Goal: Task Accomplishment & Management: Use online tool/utility

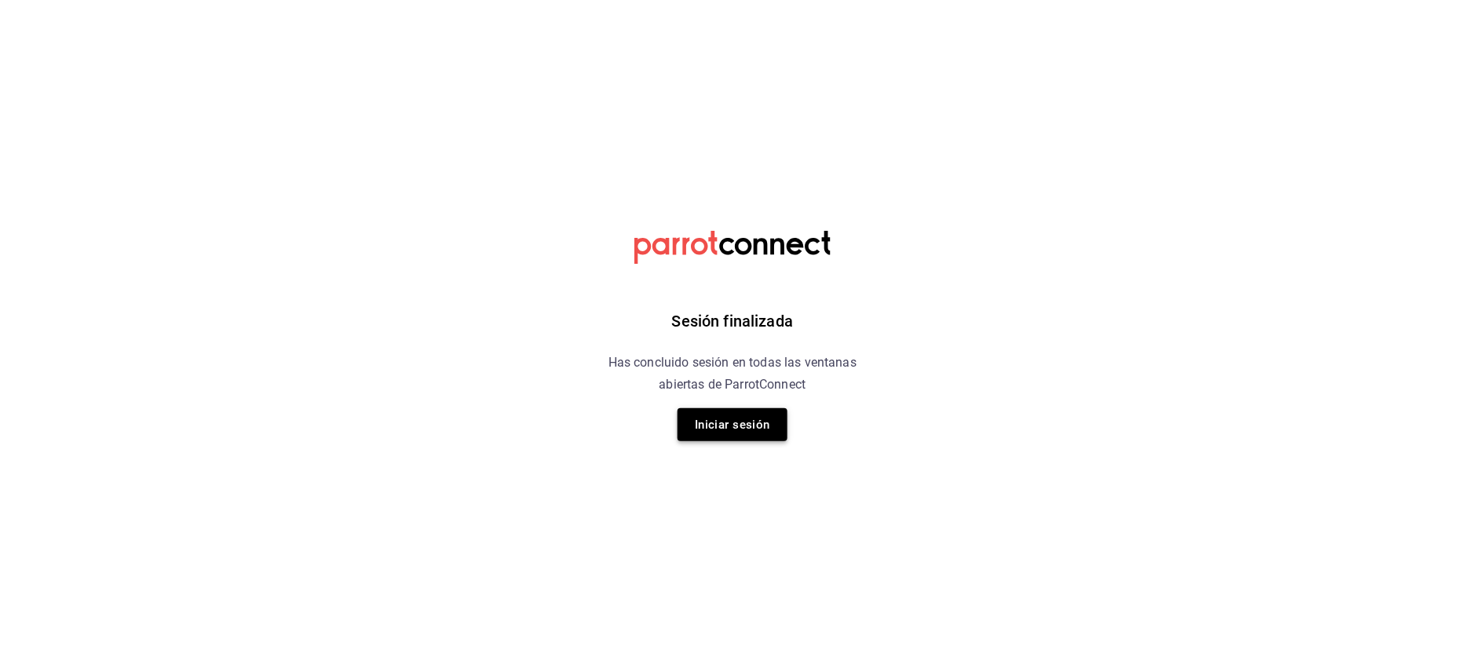
click at [698, 411] on button "Iniciar sesión" at bounding box center [732, 424] width 110 height 33
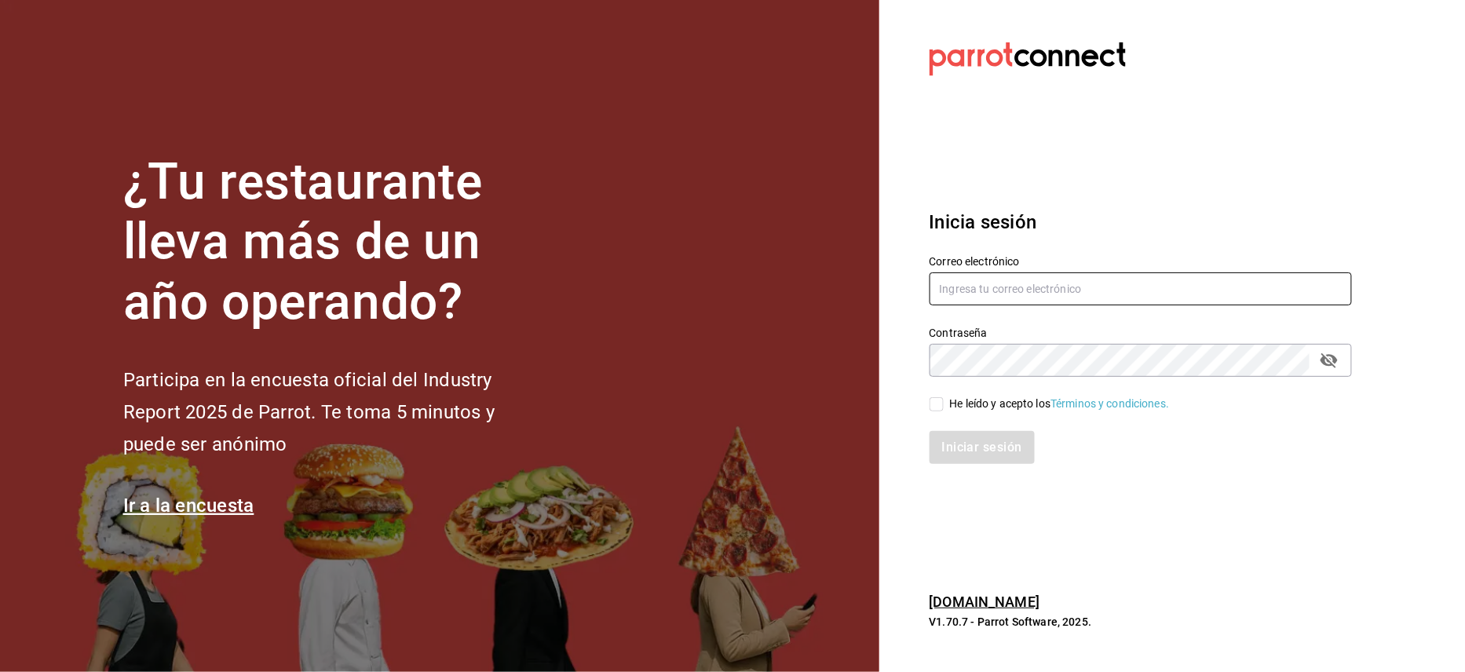
type input "jorge@oromo.mx"
click at [933, 413] on div "Iniciar sesión" at bounding box center [1131, 438] width 441 height 52
click at [933, 409] on input "He leído y acepto los Términos y condiciones." at bounding box center [936, 404] width 14 height 14
checkbox input "true"
click at [946, 437] on button "Iniciar sesión" at bounding box center [982, 447] width 107 height 33
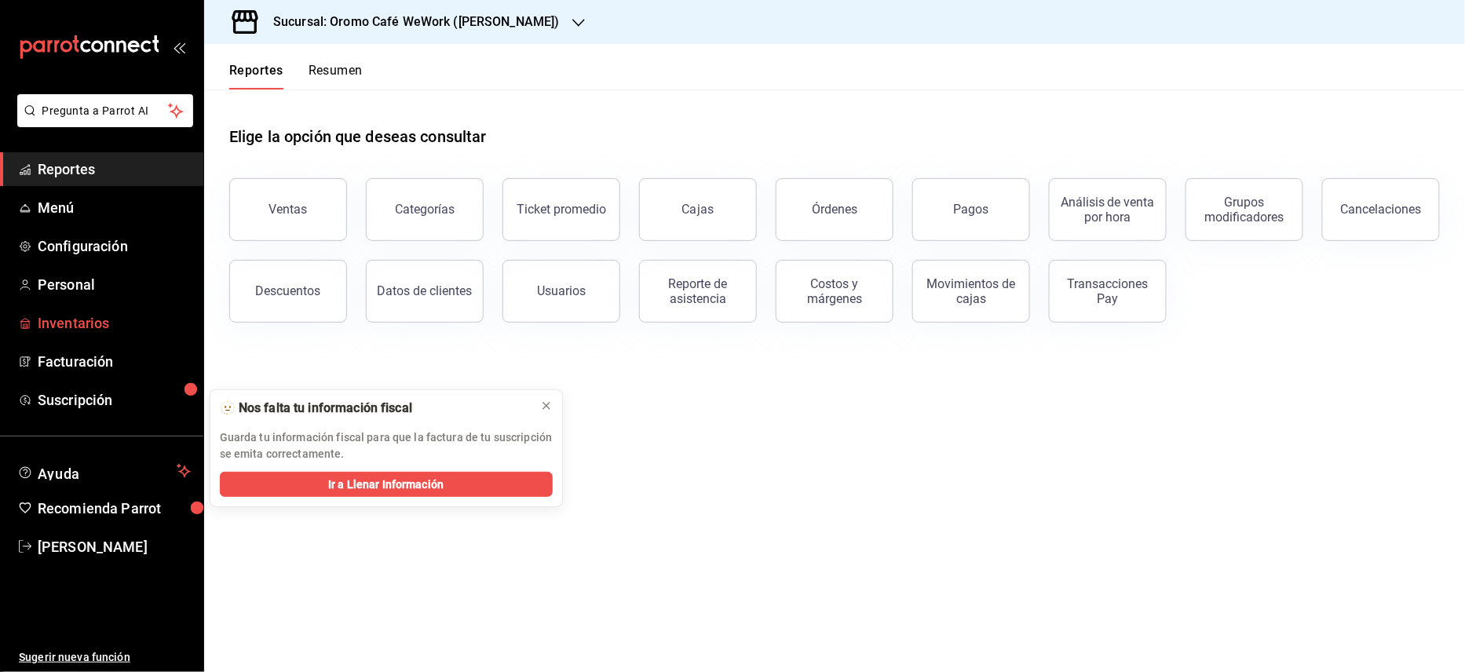
click at [93, 334] on link "Inventarios" at bounding box center [101, 323] width 203 height 34
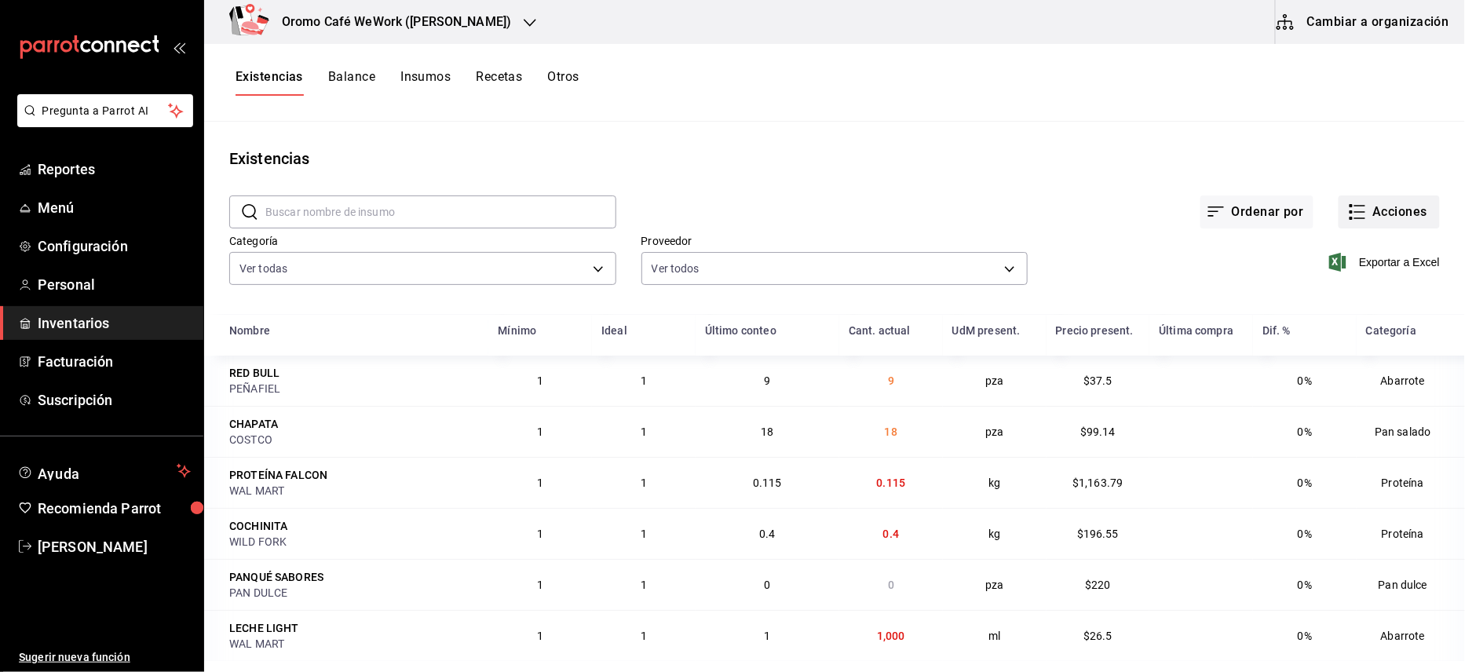
click at [1366, 206] on button "Acciones" at bounding box center [1388, 211] width 101 height 33
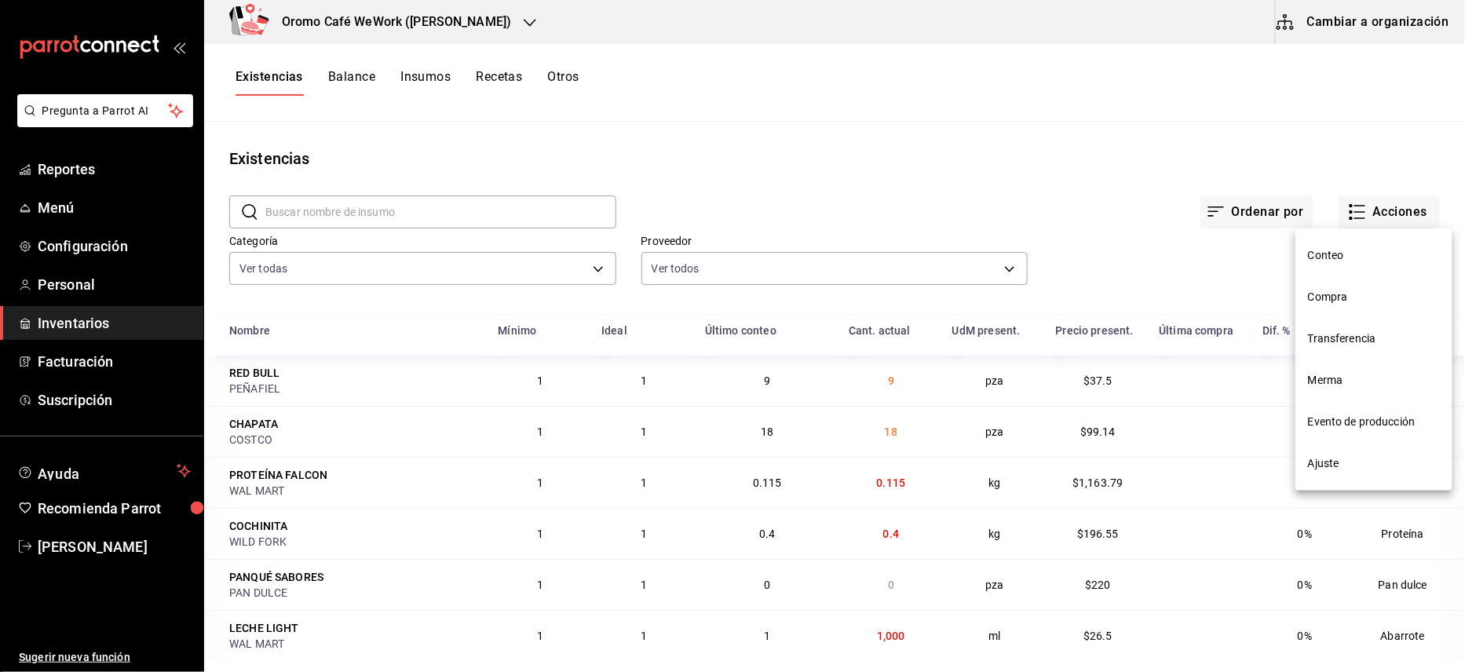
click at [1333, 250] on span "Conteo" at bounding box center [1374, 255] width 132 height 16
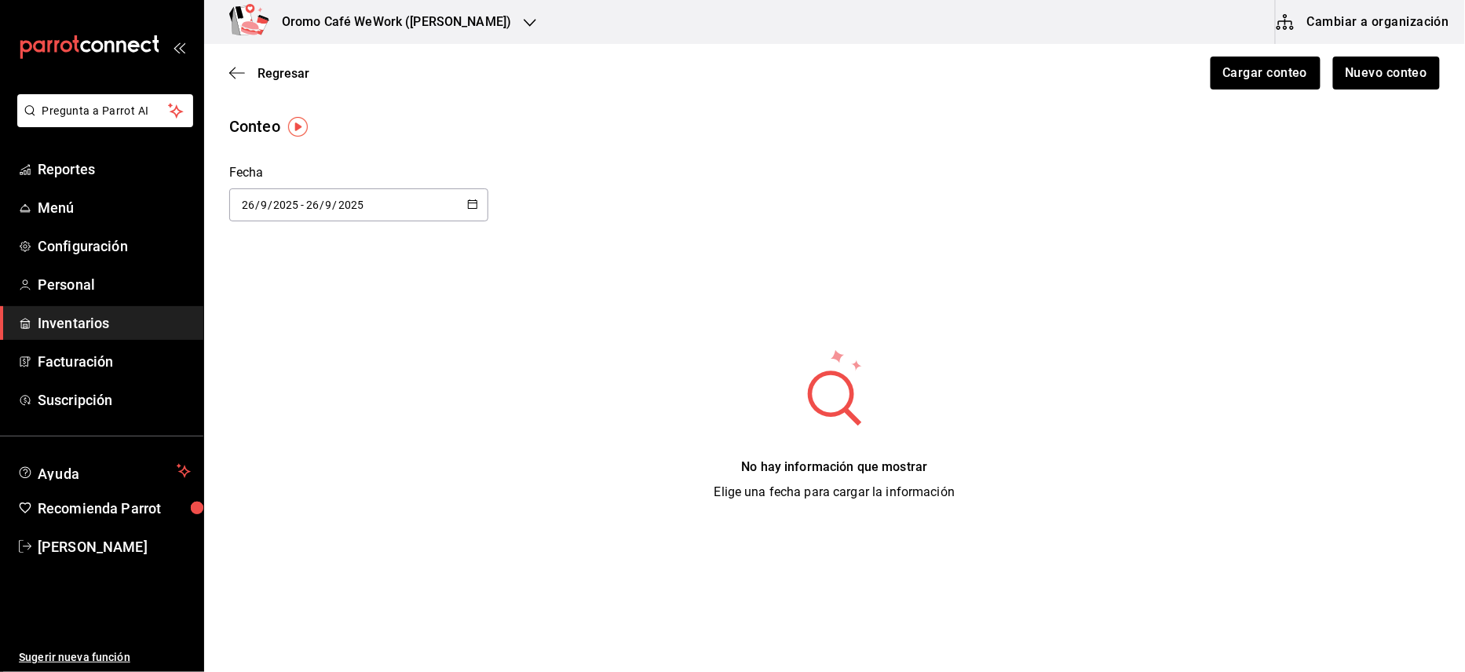
click at [1287, 54] on div "Regresar Cargar conteo Nuevo conteo" at bounding box center [834, 73] width 1261 height 58
click at [1266, 82] on button "Cargar conteo" at bounding box center [1264, 73] width 111 height 33
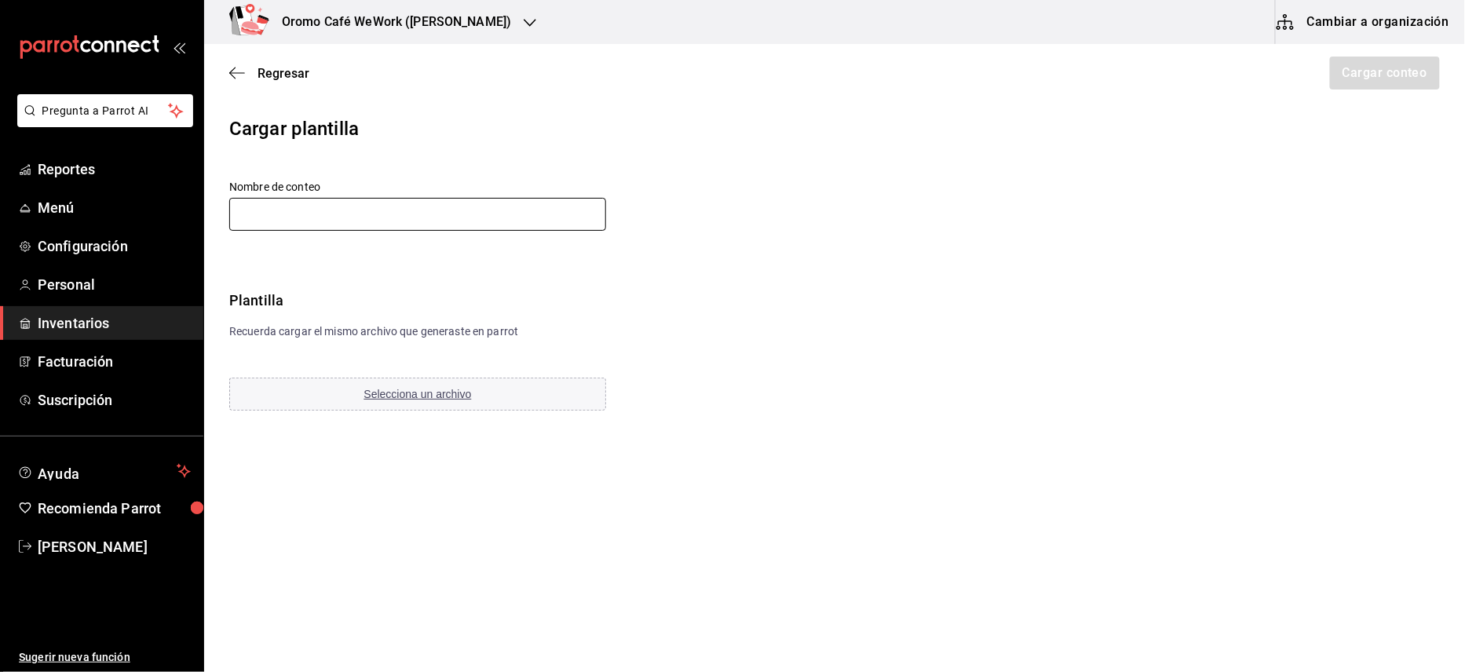
click at [513, 205] on input "text" at bounding box center [417, 214] width 377 height 33
type input "25 septiembre"
click at [425, 390] on span "Selecciona un archivo" at bounding box center [418, 394] width 108 height 13
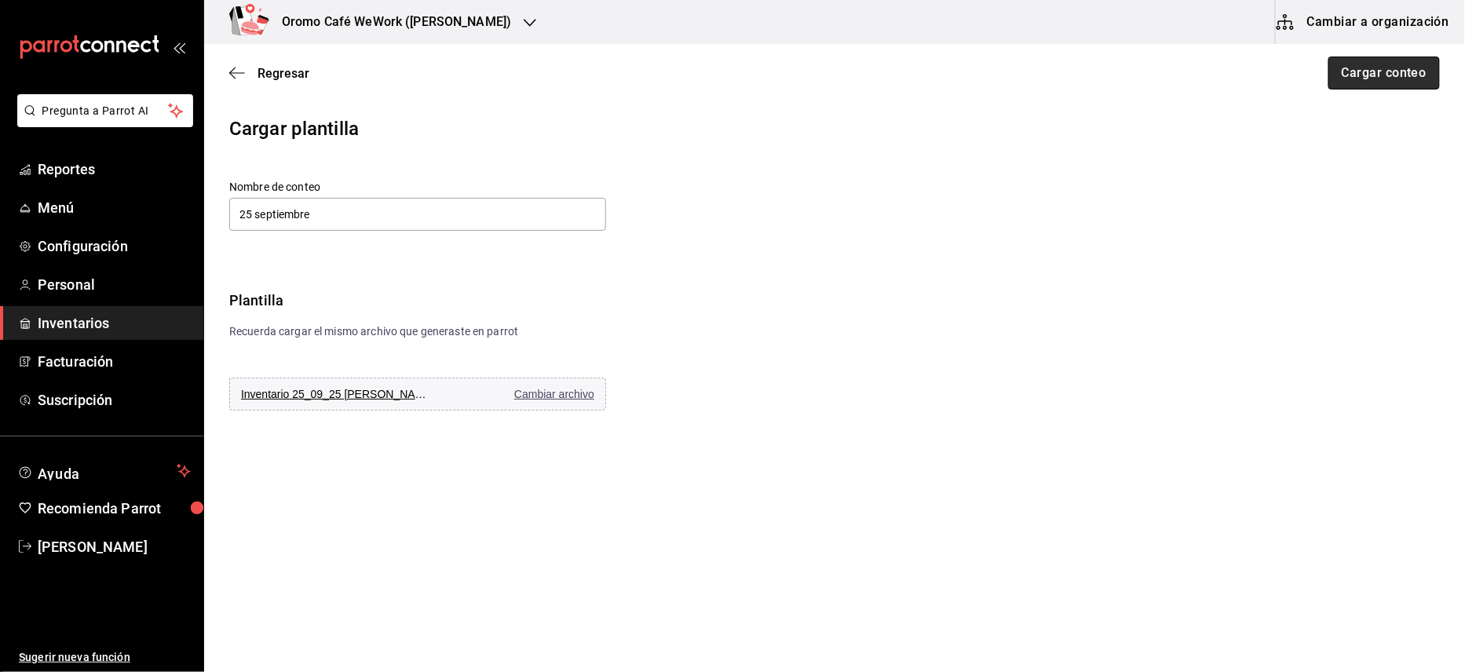
click at [1351, 72] on button "Cargar conteo" at bounding box center [1383, 73] width 111 height 33
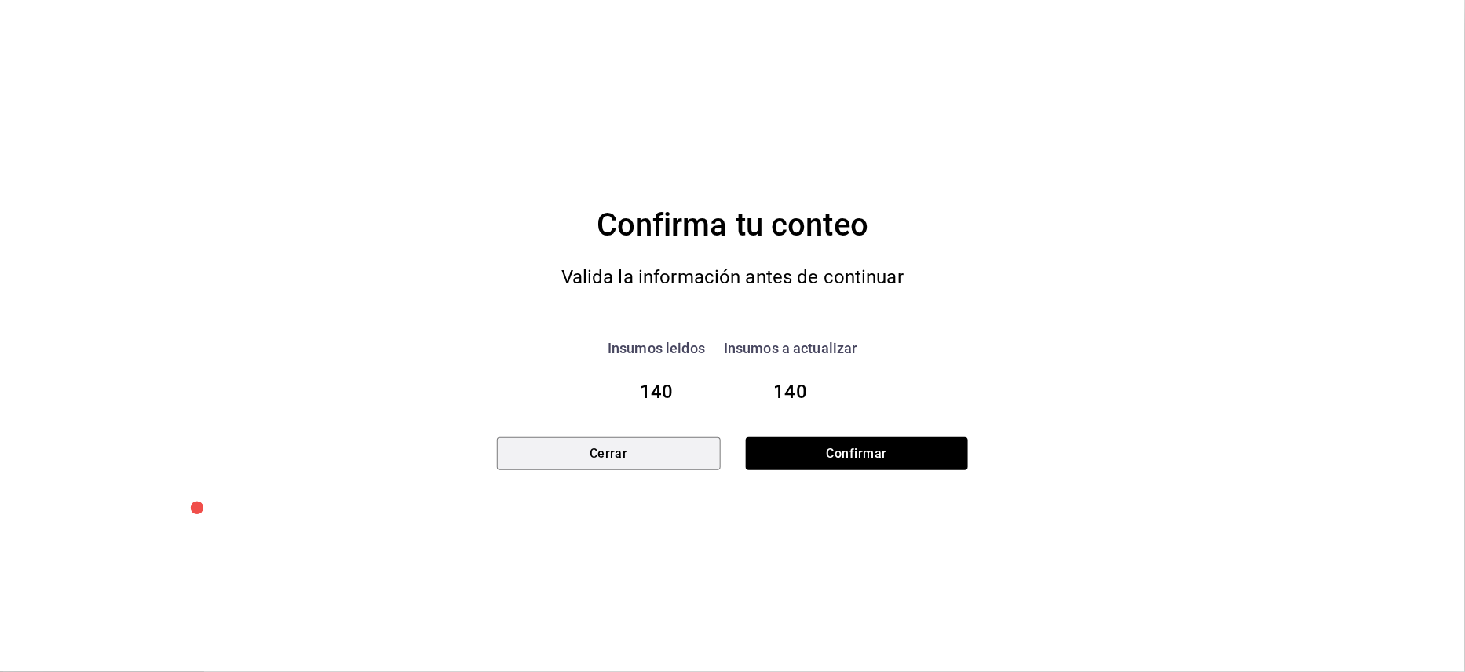
drag, startPoint x: 667, startPoint y: 462, endPoint x: 892, endPoint y: 576, distance: 252.8
click at [890, 582] on div "Confirma tu conteo Valida la información antes de continuar Insumos leidos 140 …" at bounding box center [732, 336] width 471 height 672
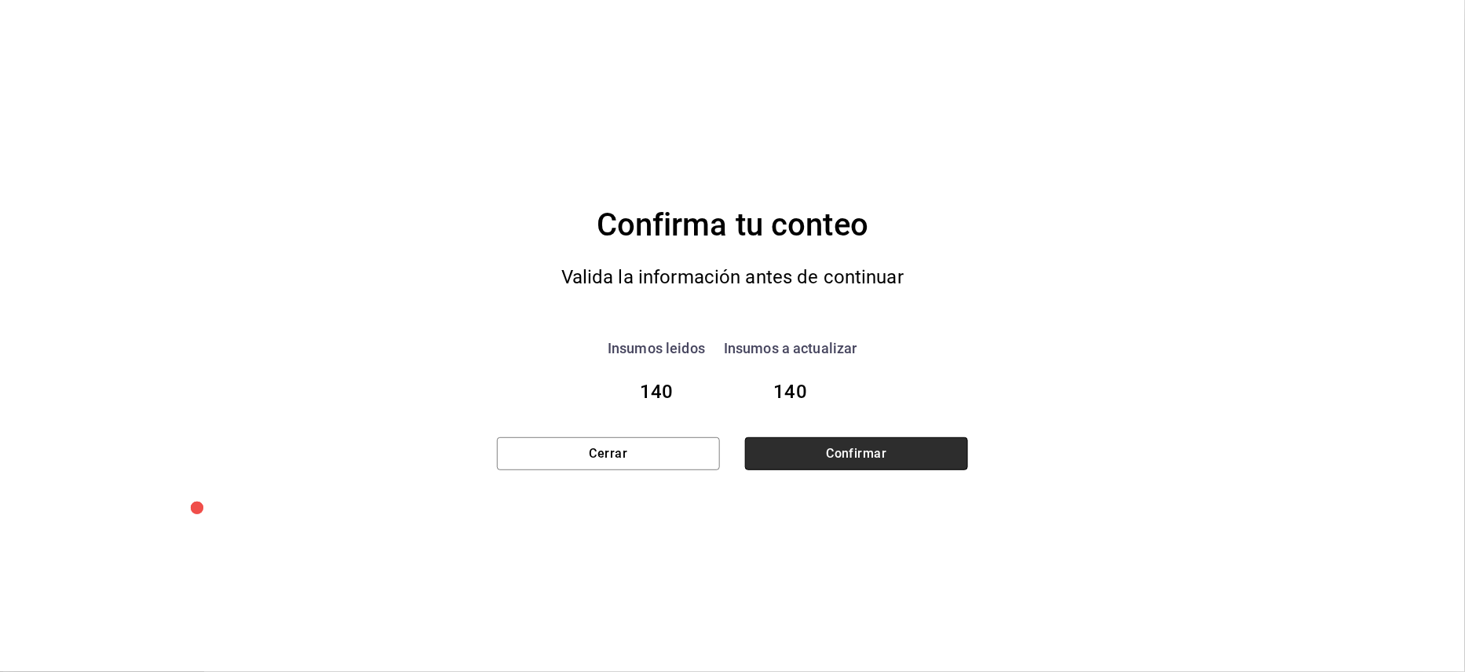
click at [871, 441] on button "Confirmar" at bounding box center [856, 453] width 223 height 33
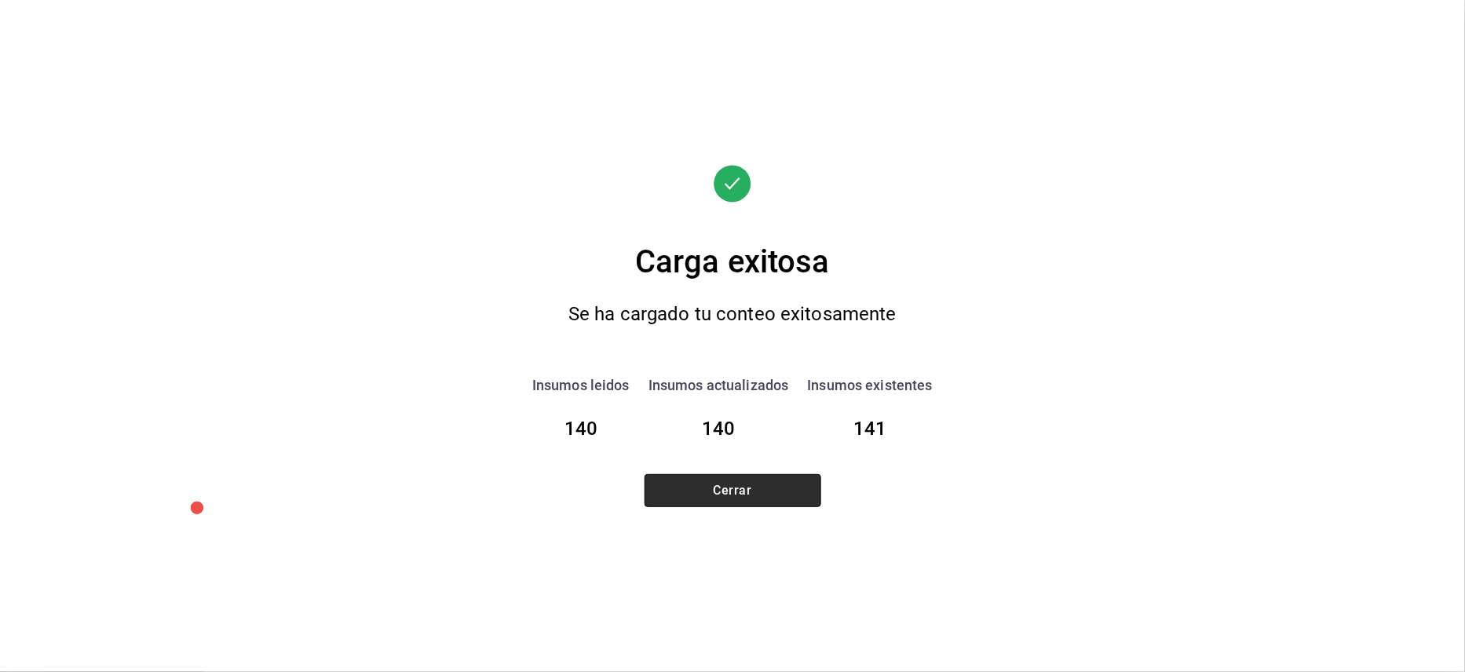
click at [724, 498] on button "Cerrar" at bounding box center [732, 490] width 177 height 33
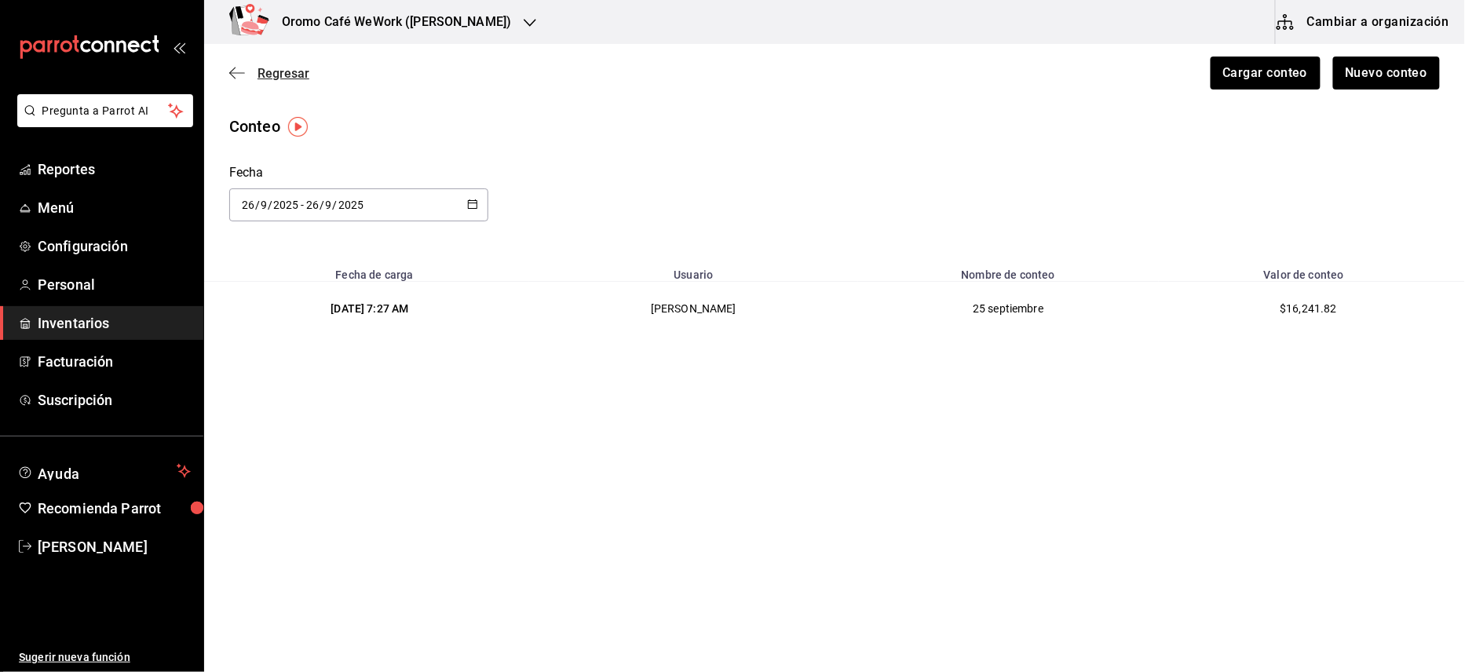
click at [277, 73] on span "Regresar" at bounding box center [283, 73] width 52 height 15
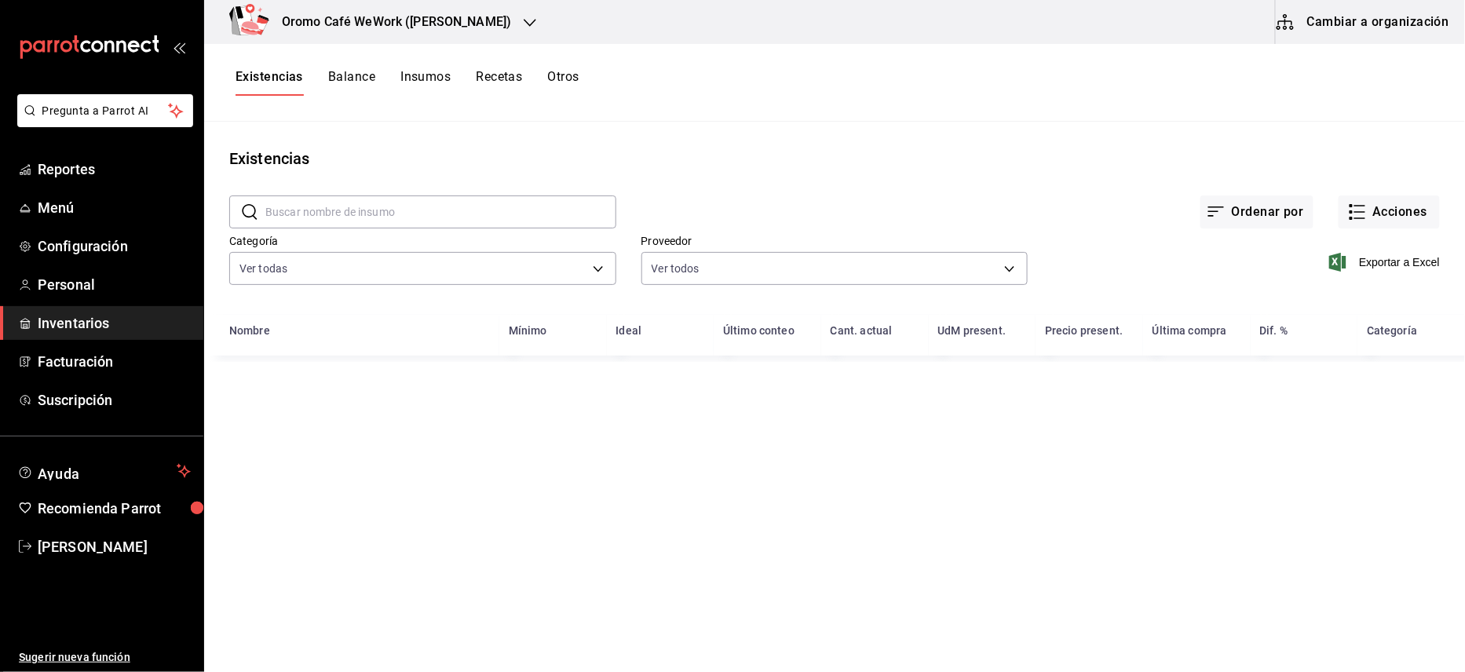
click at [507, 31] on div "Oromo Café WeWork ([PERSON_NAME])" at bounding box center [380, 22] width 326 height 44
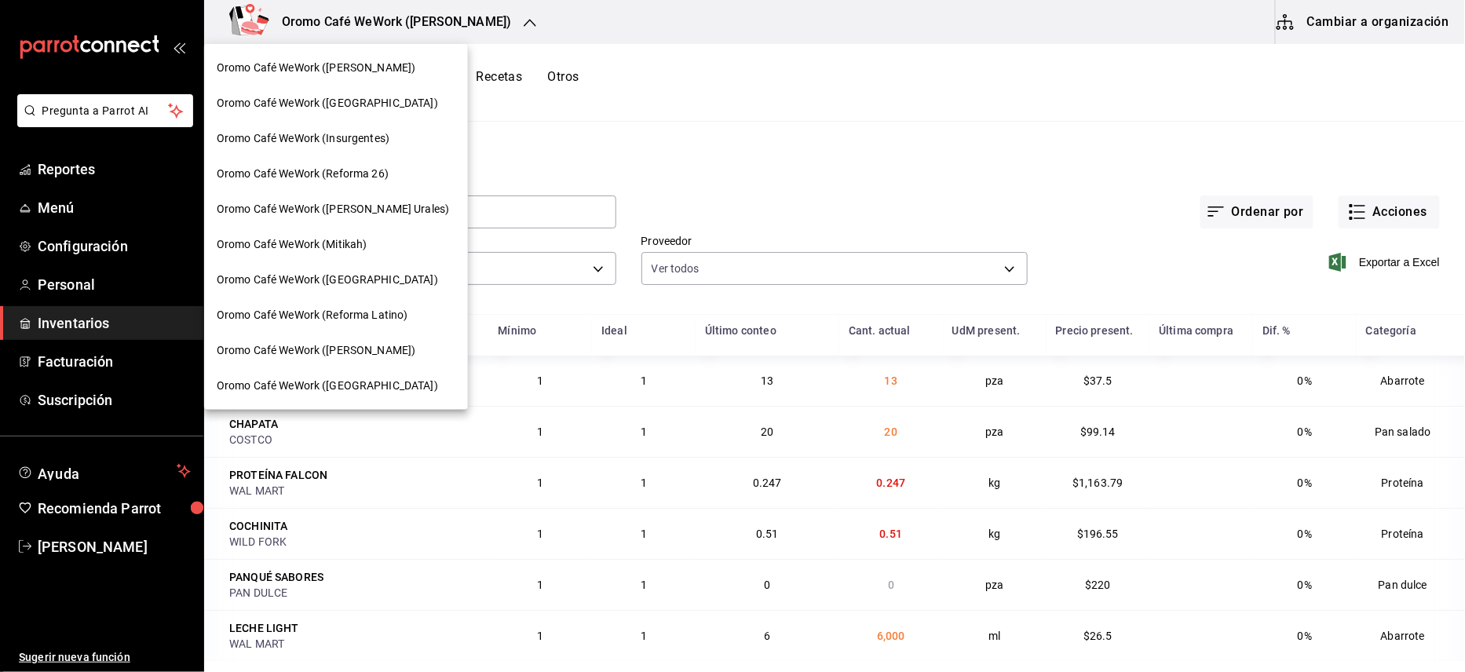
click at [525, 8] on div at bounding box center [732, 336] width 1465 height 672
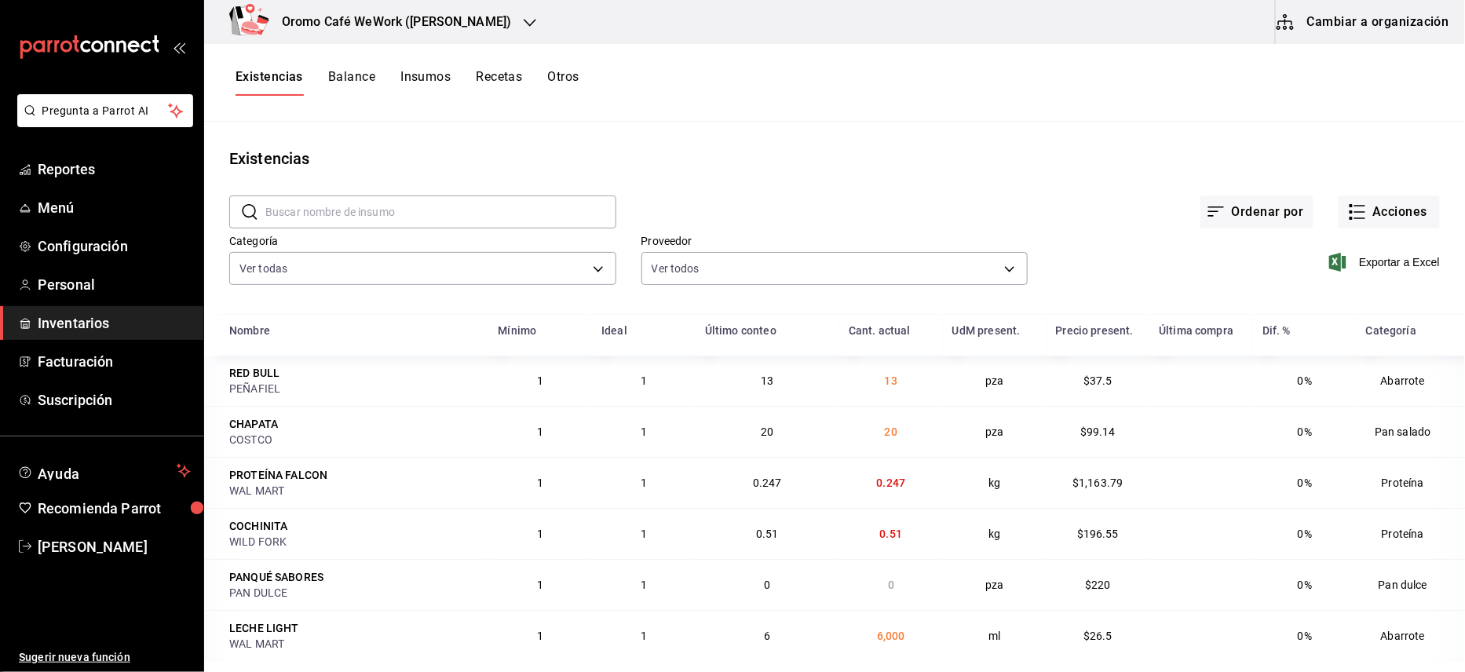
click at [511, 16] on h3 "Oromo Café WeWork ([PERSON_NAME])" at bounding box center [390, 22] width 242 height 19
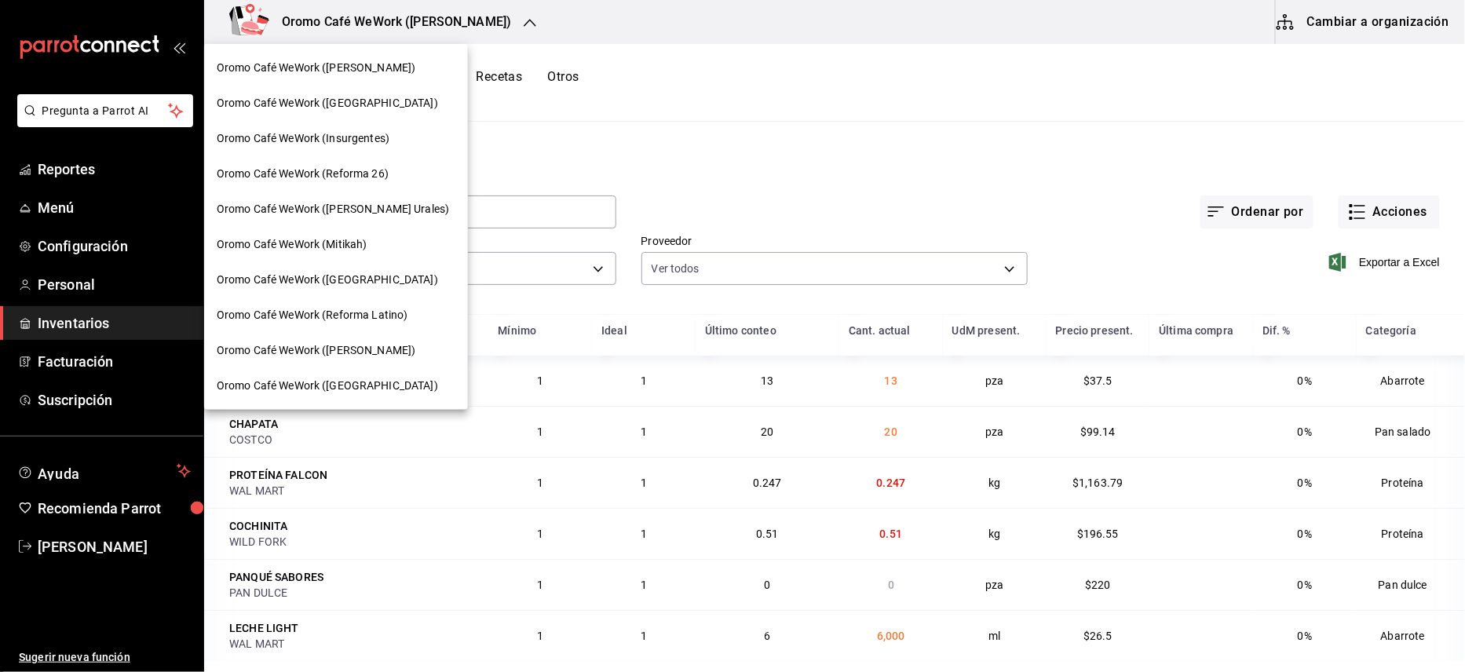
click at [349, 283] on span "Oromo Café WeWork ([GEOGRAPHIC_DATA])" at bounding box center [327, 280] width 221 height 16
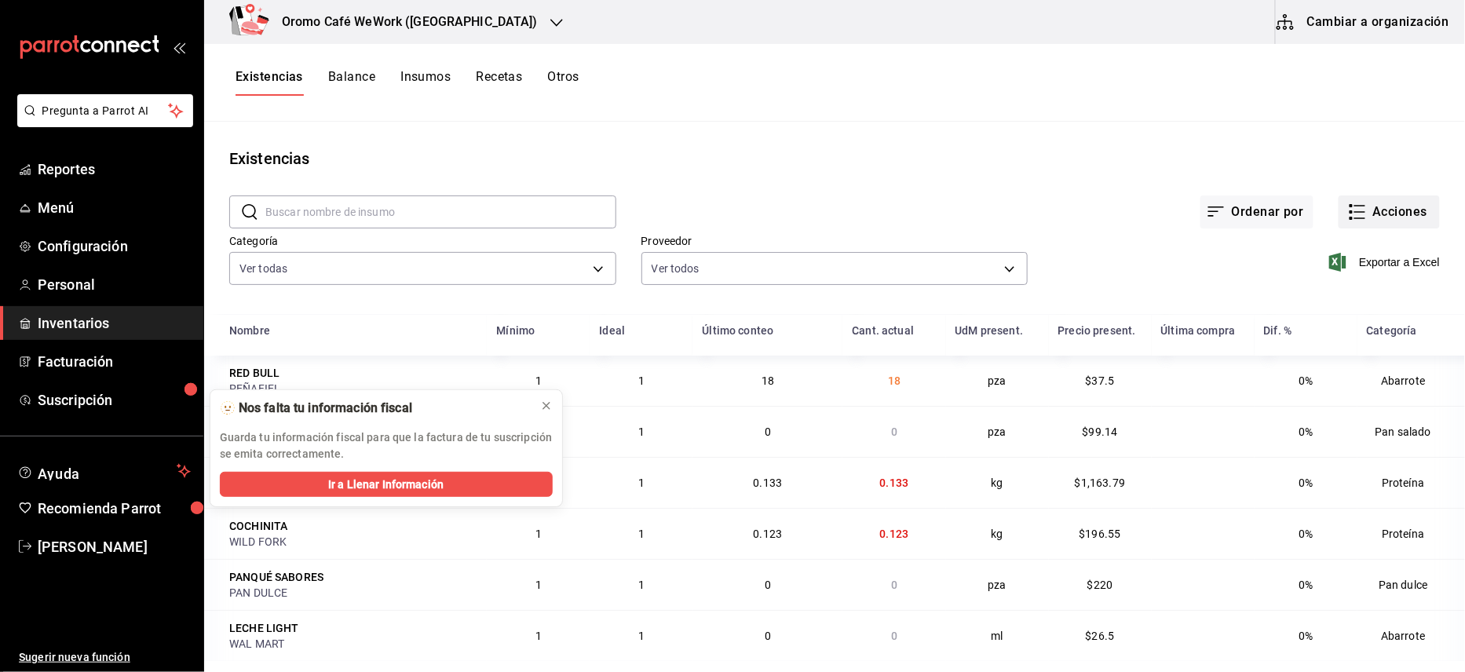
click at [1355, 204] on button "Acciones" at bounding box center [1388, 211] width 101 height 33
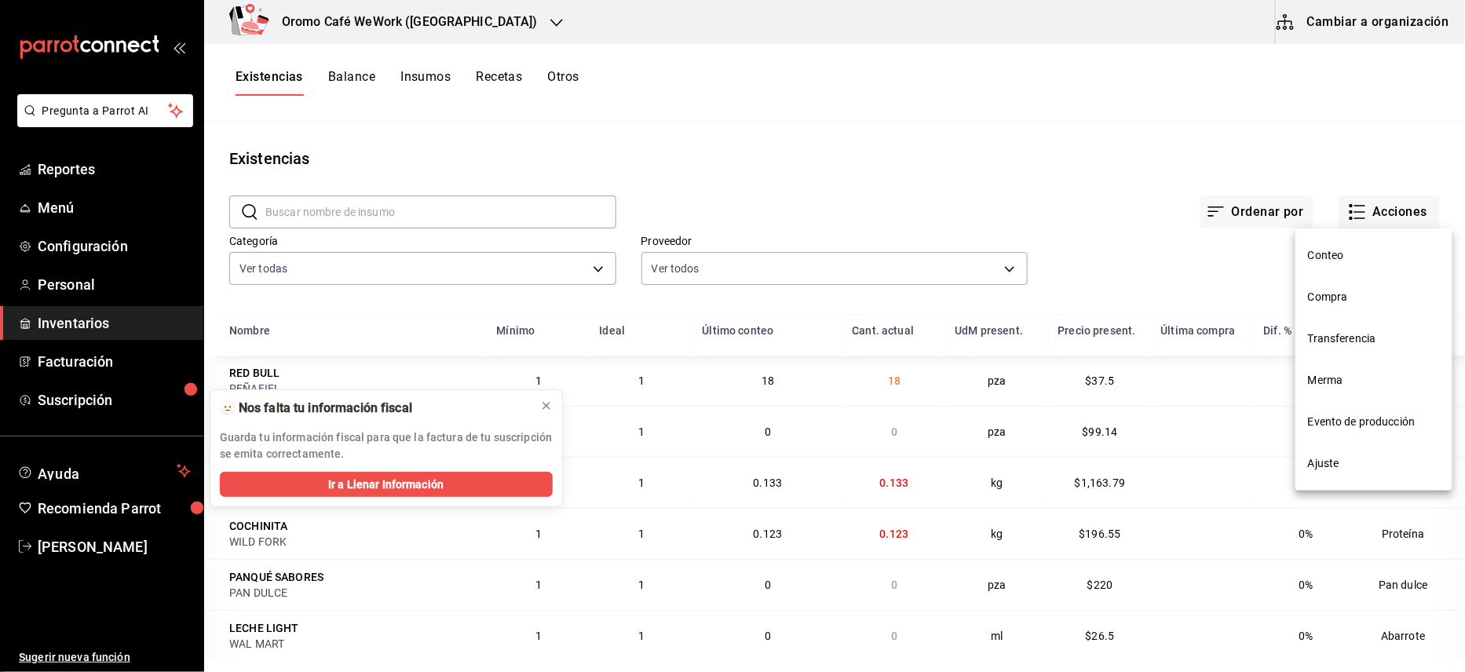
click at [1375, 247] on span "Conteo" at bounding box center [1374, 255] width 132 height 16
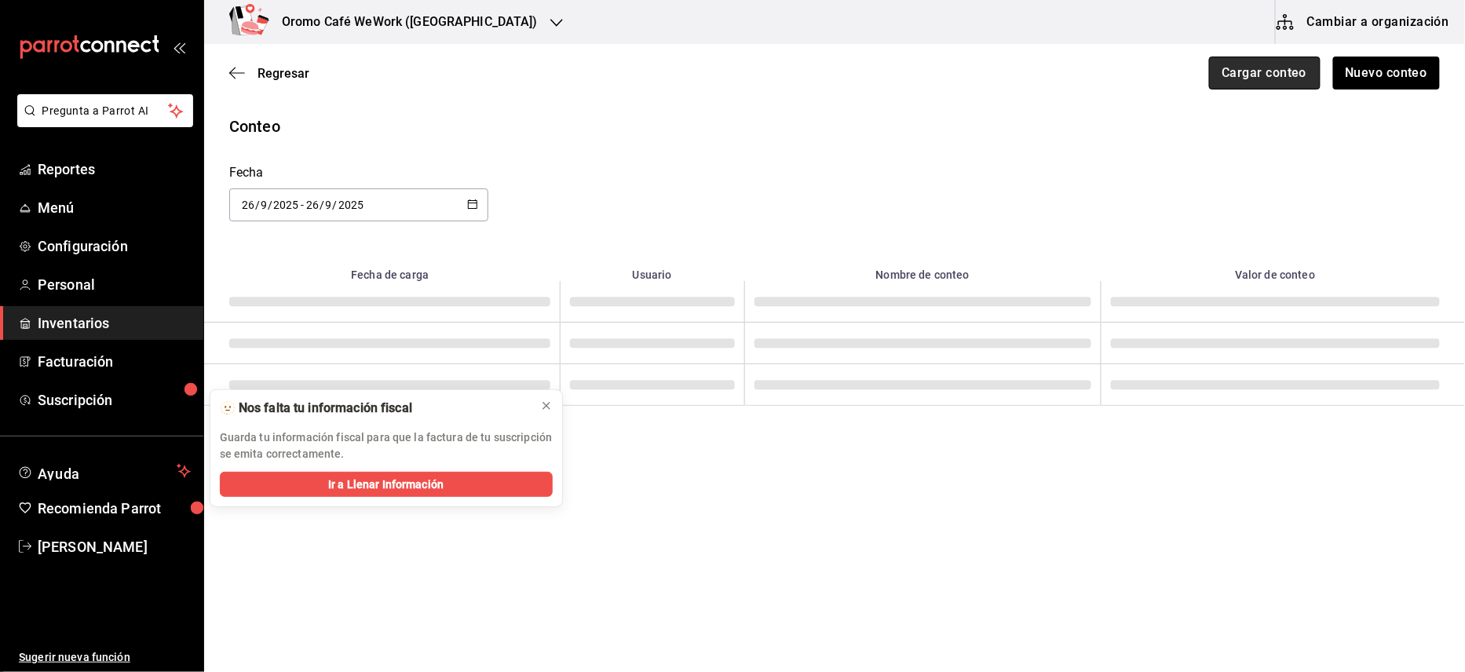
click at [1259, 69] on button "Cargar conteo" at bounding box center [1264, 73] width 111 height 33
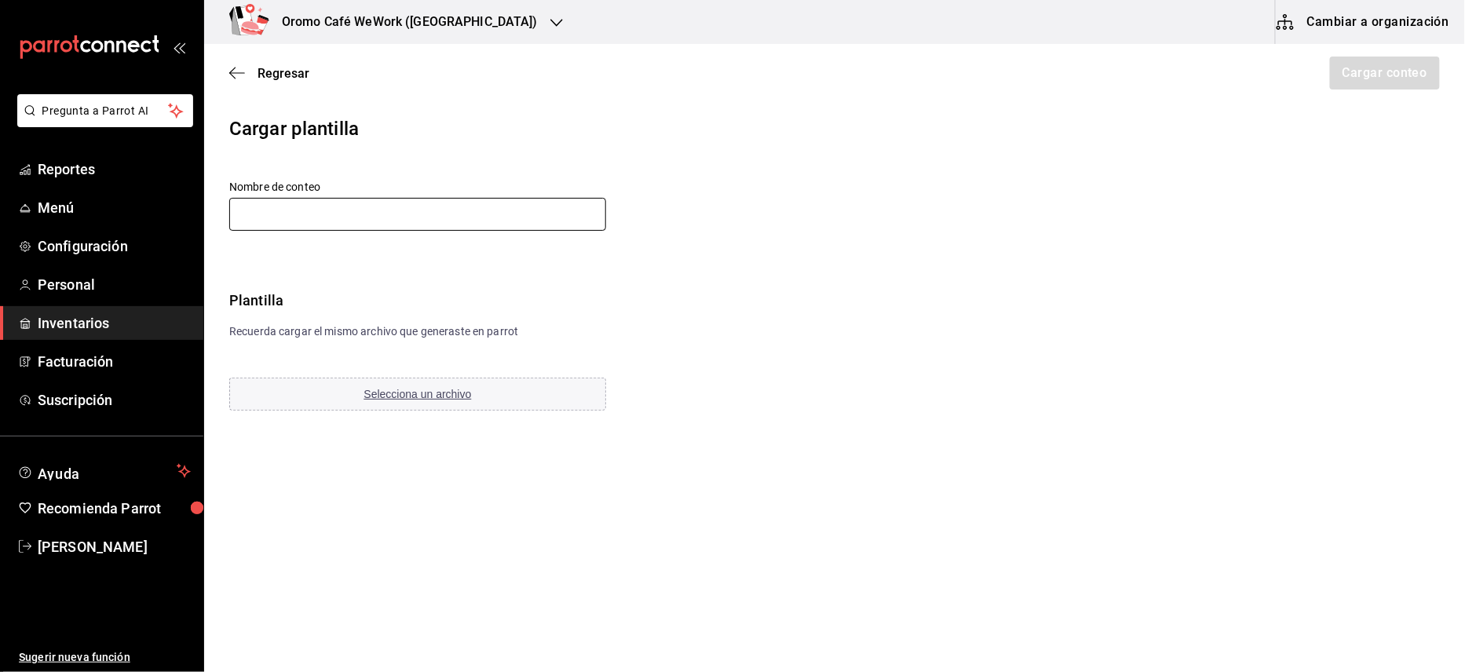
click at [516, 202] on input "text" at bounding box center [417, 214] width 377 height 33
type input "25 septiembre"
click at [434, 406] on button "Selecciona un archivo" at bounding box center [417, 394] width 377 height 33
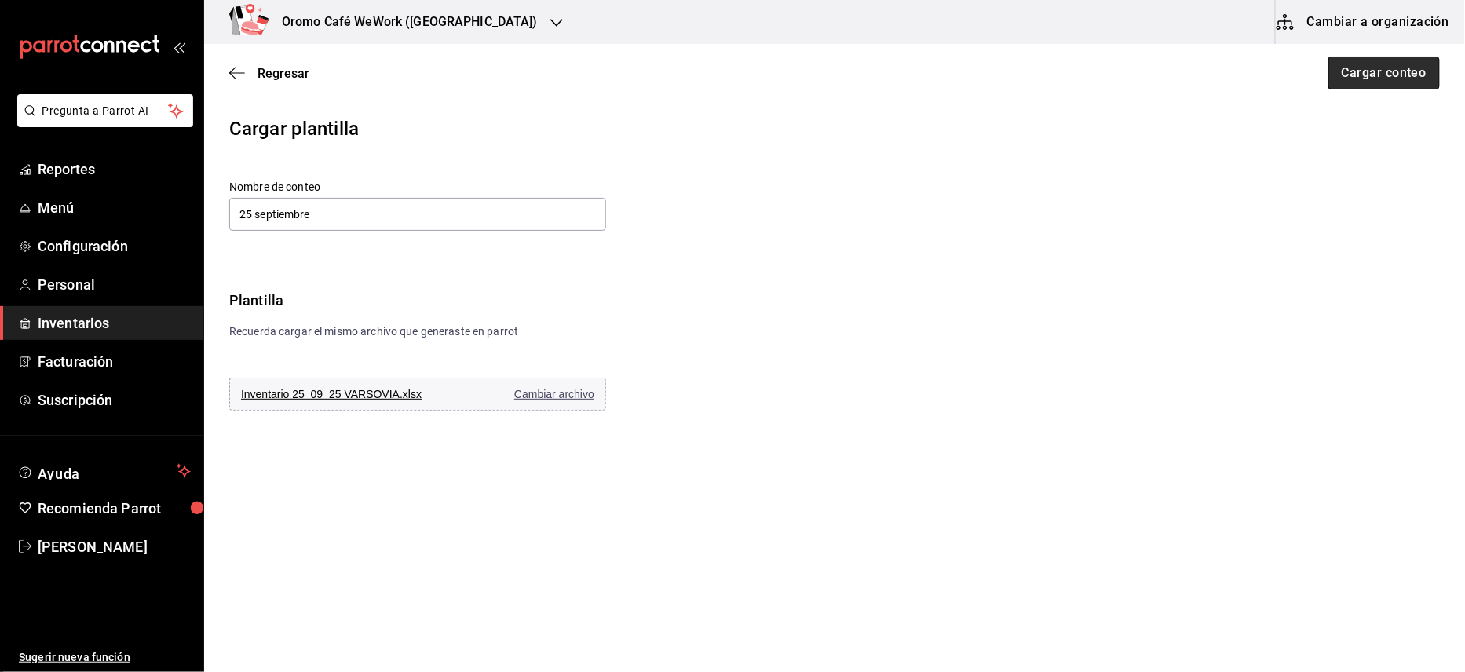
click at [1347, 71] on button "Cargar conteo" at bounding box center [1383, 73] width 111 height 33
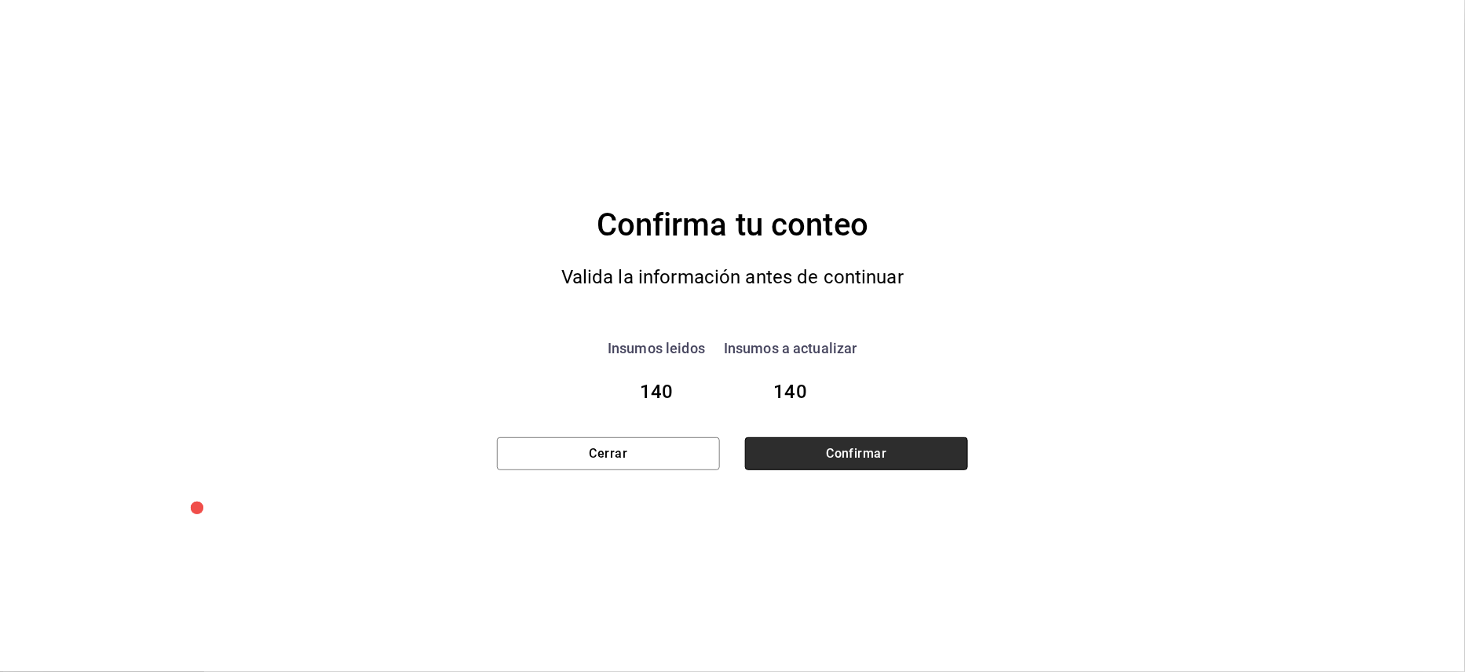
click at [815, 450] on button "Confirmar" at bounding box center [856, 453] width 223 height 33
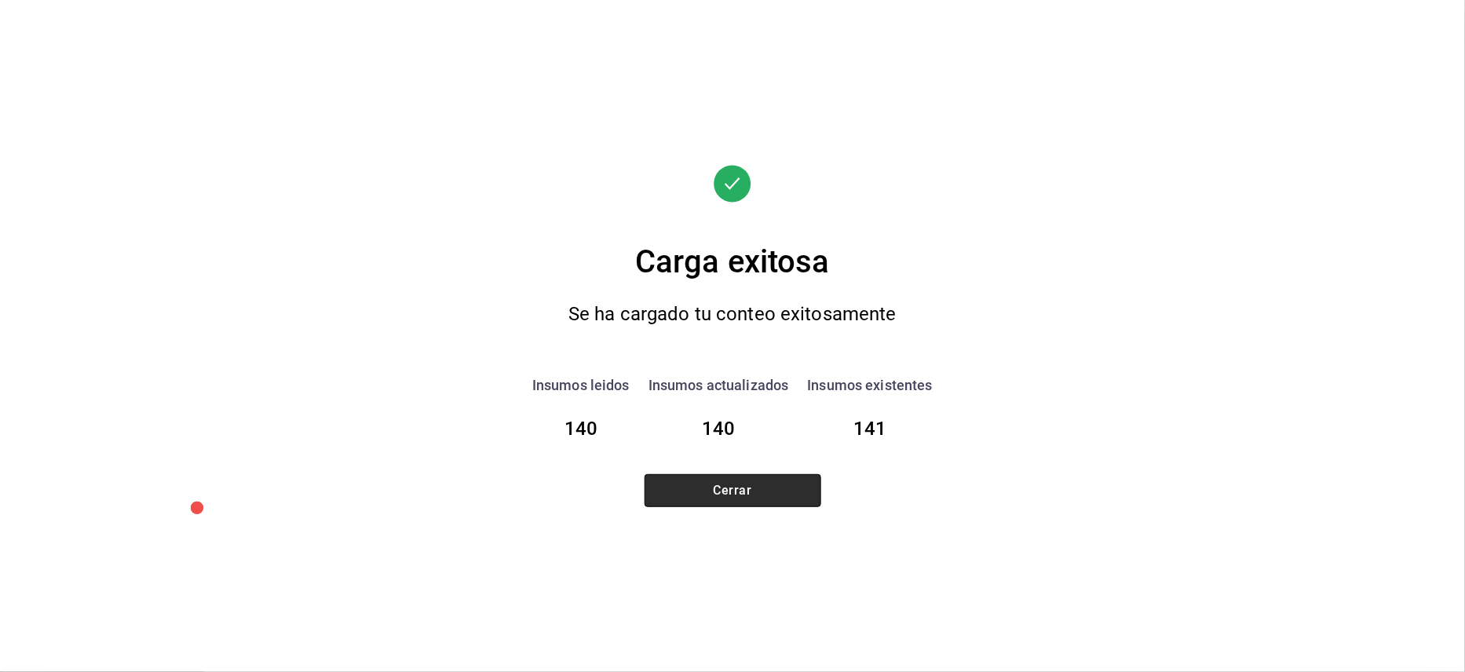
click at [750, 496] on button "Cerrar" at bounding box center [732, 490] width 177 height 33
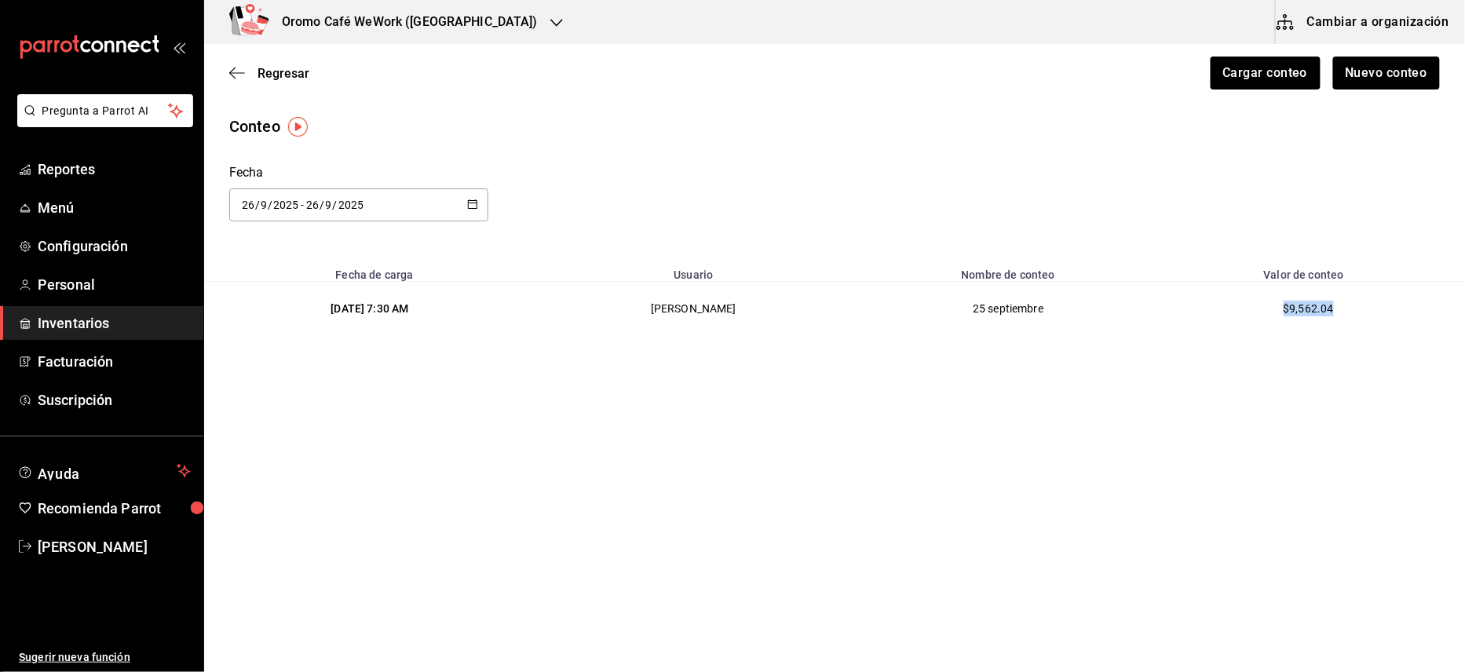
drag, startPoint x: 1289, startPoint y: 315, endPoint x: 1366, endPoint y: 308, distance: 77.2
click at [1366, 308] on td "$9,562.04" at bounding box center [1312, 309] width 306 height 54
copy span "$9,562.04"
click at [462, 13] on div "Oromo Café WeWork ([GEOGRAPHIC_DATA])" at bounding box center [393, 22] width 352 height 44
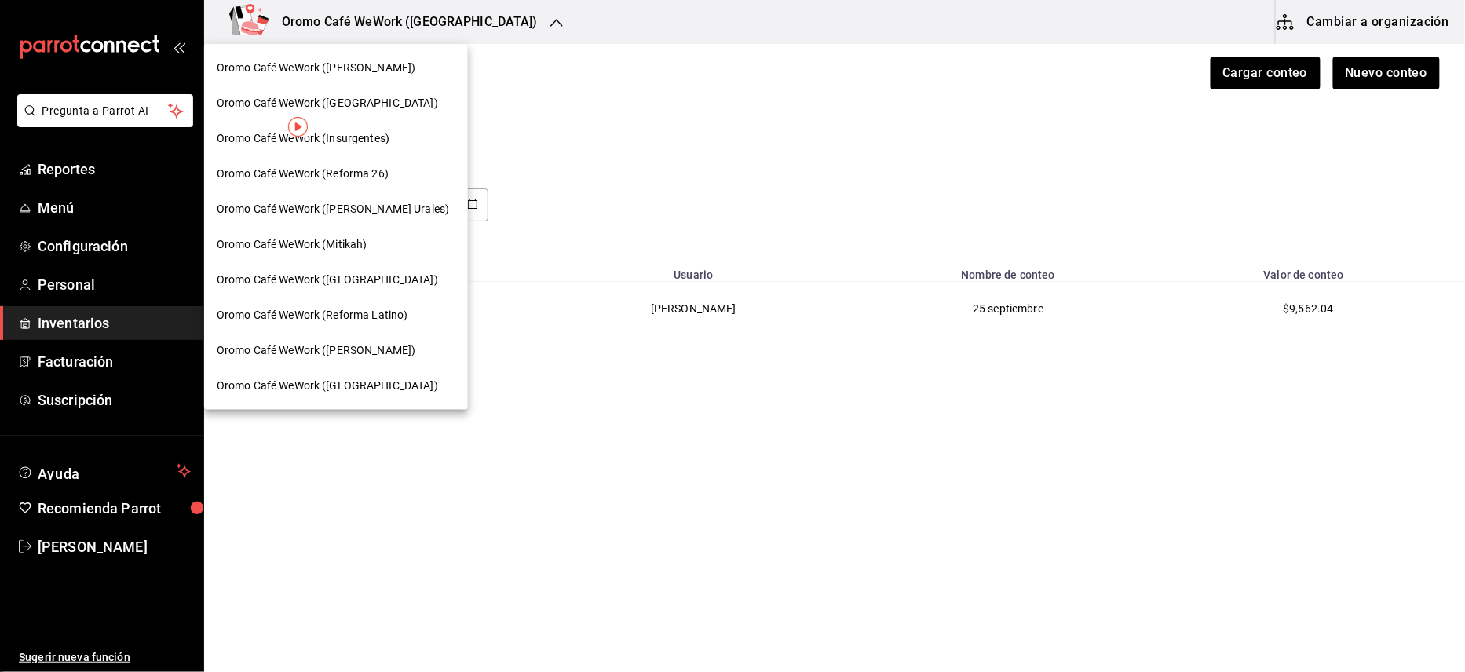
click at [378, 278] on div "Oromo Café WeWork ([GEOGRAPHIC_DATA])" at bounding box center [336, 280] width 239 height 16
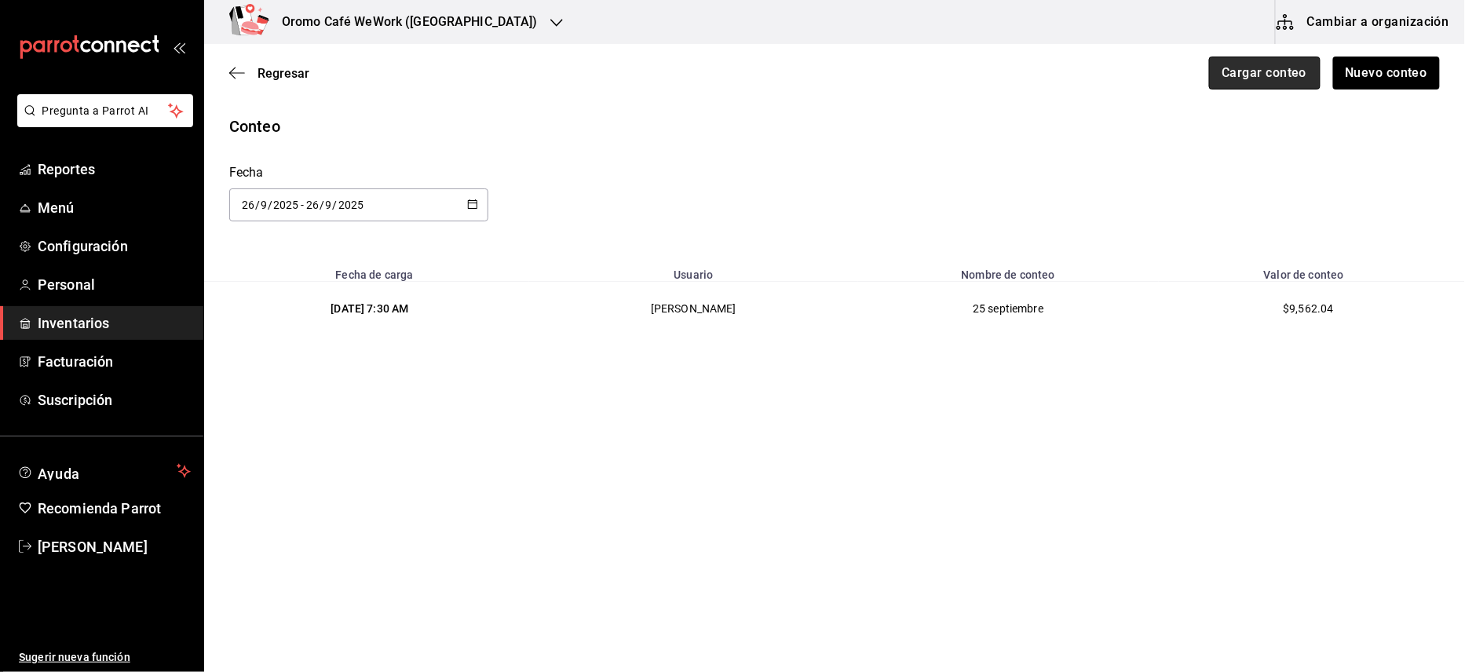
click at [1253, 86] on button "Cargar conteo" at bounding box center [1264, 73] width 111 height 33
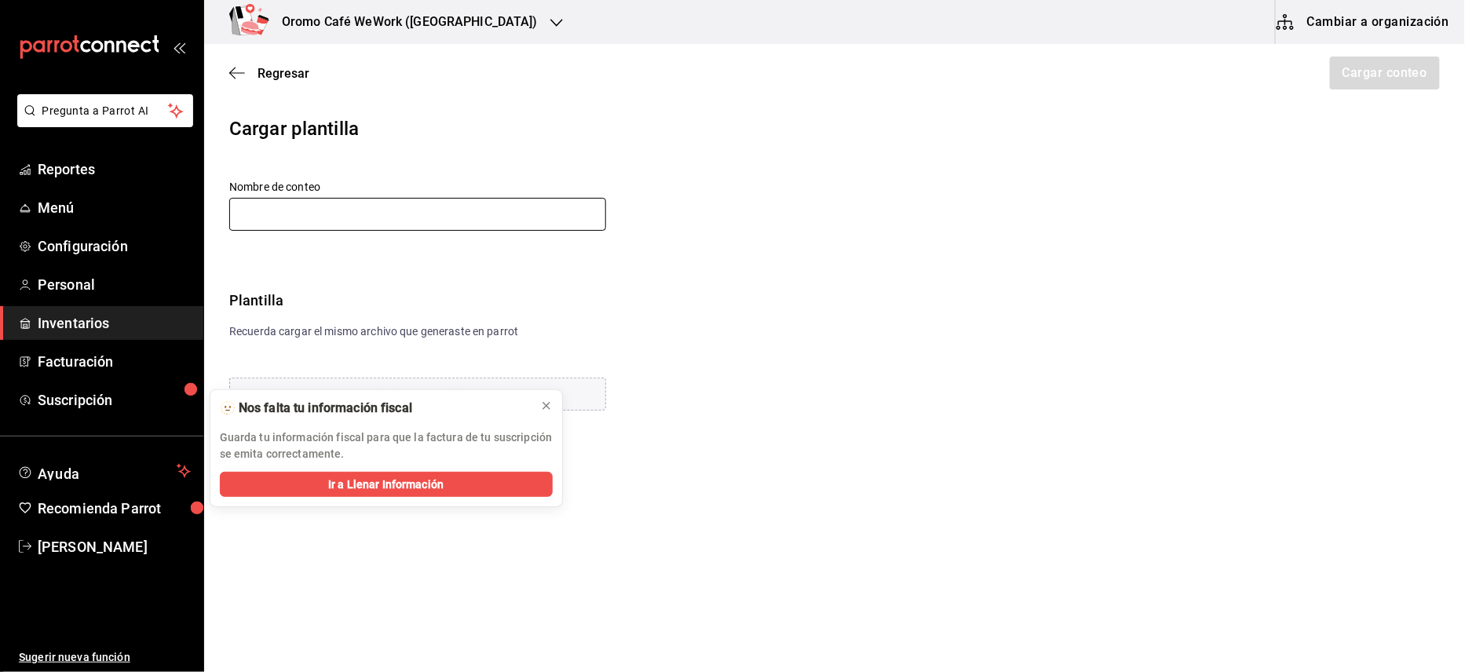
click at [509, 214] on input "text" at bounding box center [417, 214] width 377 height 33
type input "25 septiembre"
click at [544, 406] on icon at bounding box center [546, 406] width 13 height 13
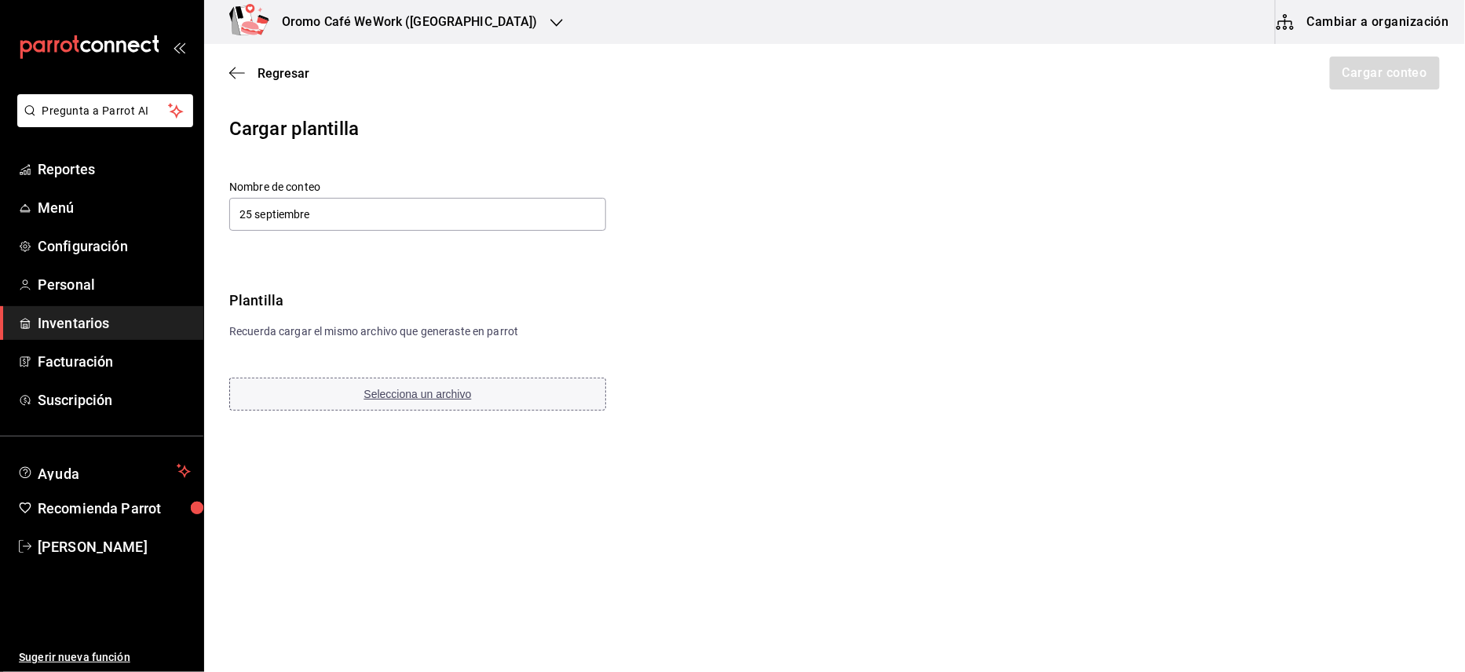
click at [406, 393] on span "Selecciona un archivo" at bounding box center [418, 394] width 108 height 13
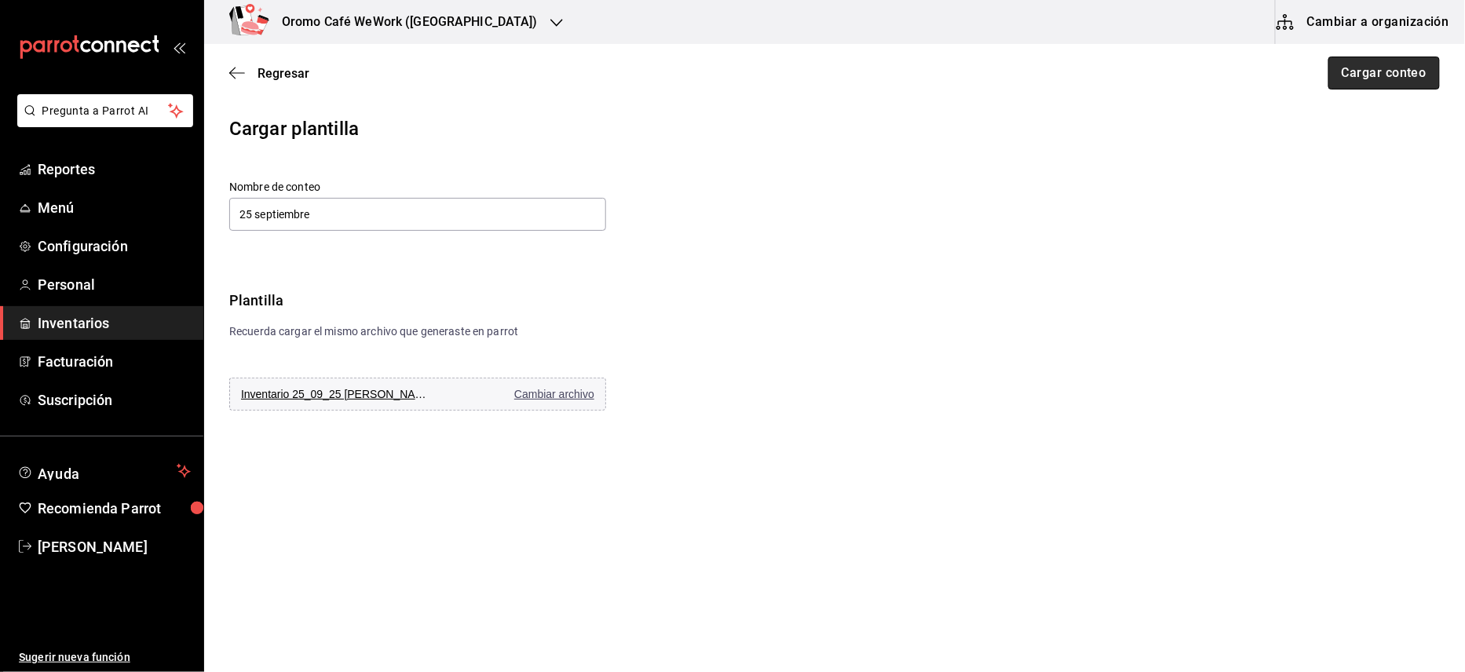
click at [1371, 75] on button "Cargar conteo" at bounding box center [1383, 73] width 111 height 33
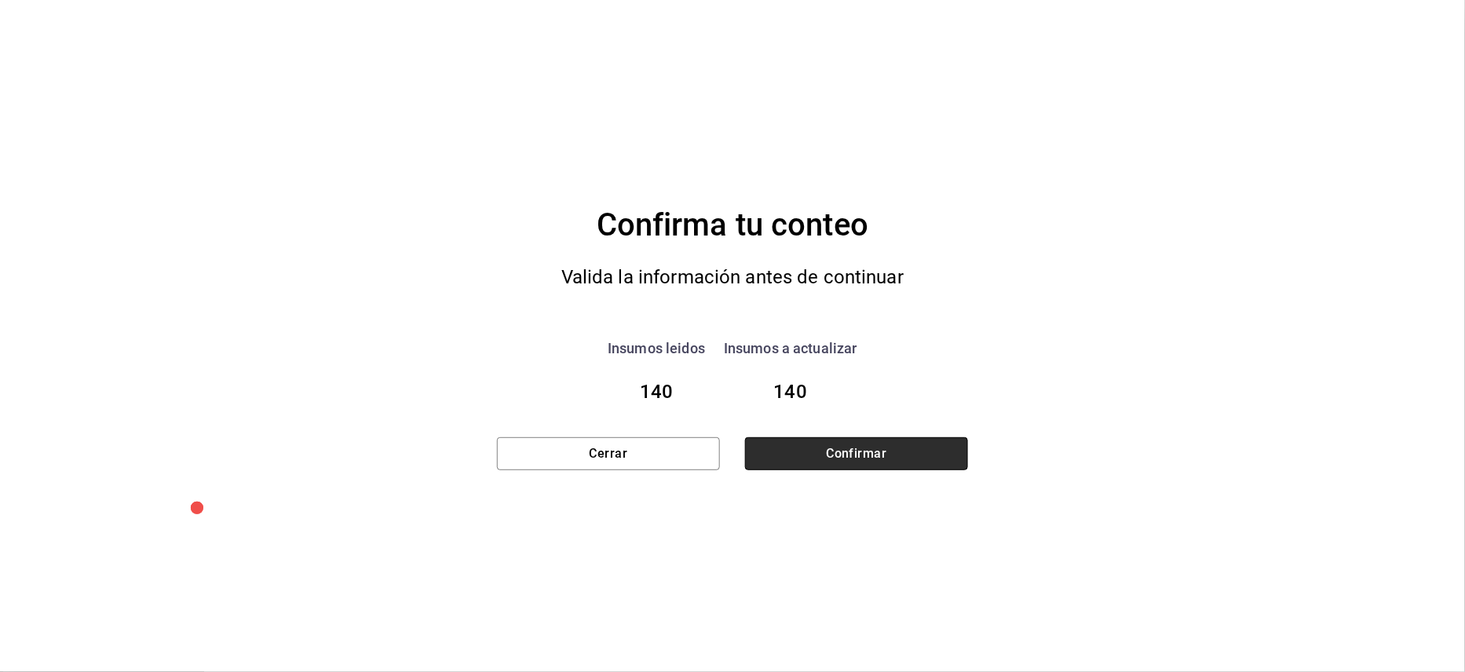
click at [771, 458] on button "Confirmar" at bounding box center [856, 453] width 223 height 33
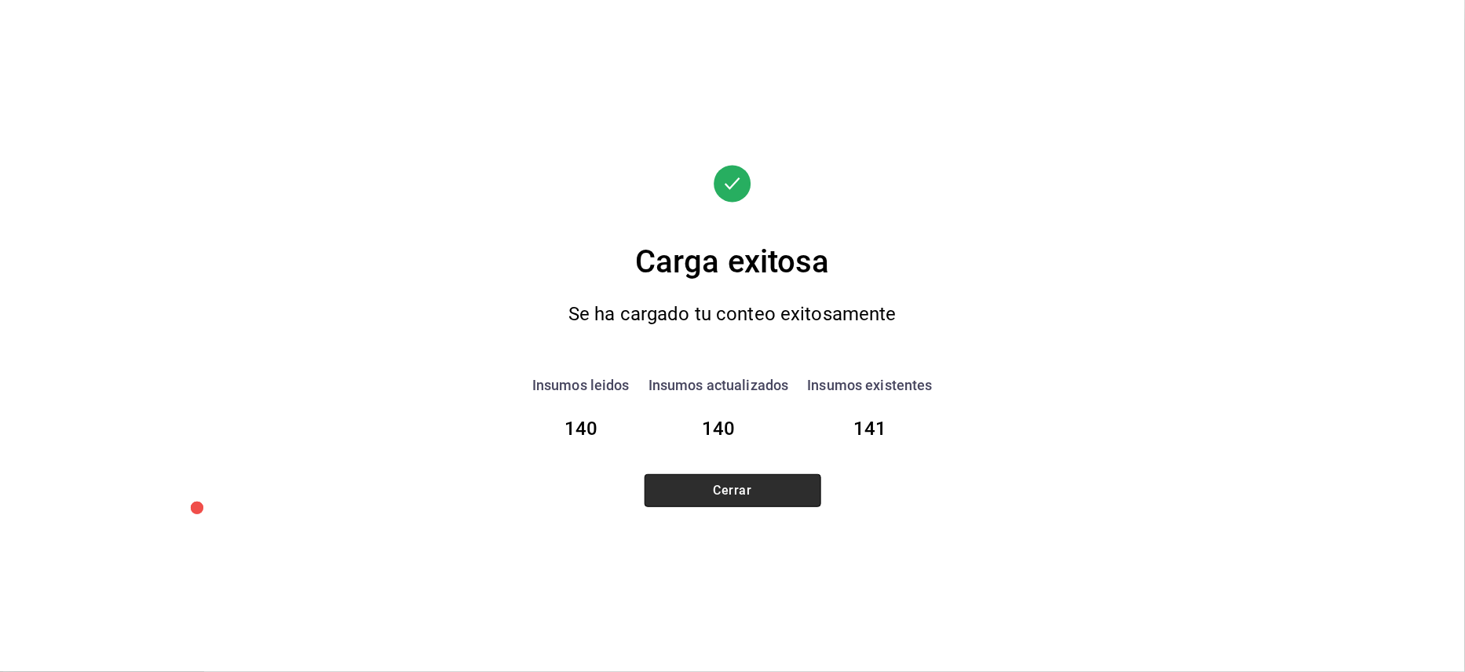
click at [721, 499] on button "Cerrar" at bounding box center [732, 490] width 177 height 33
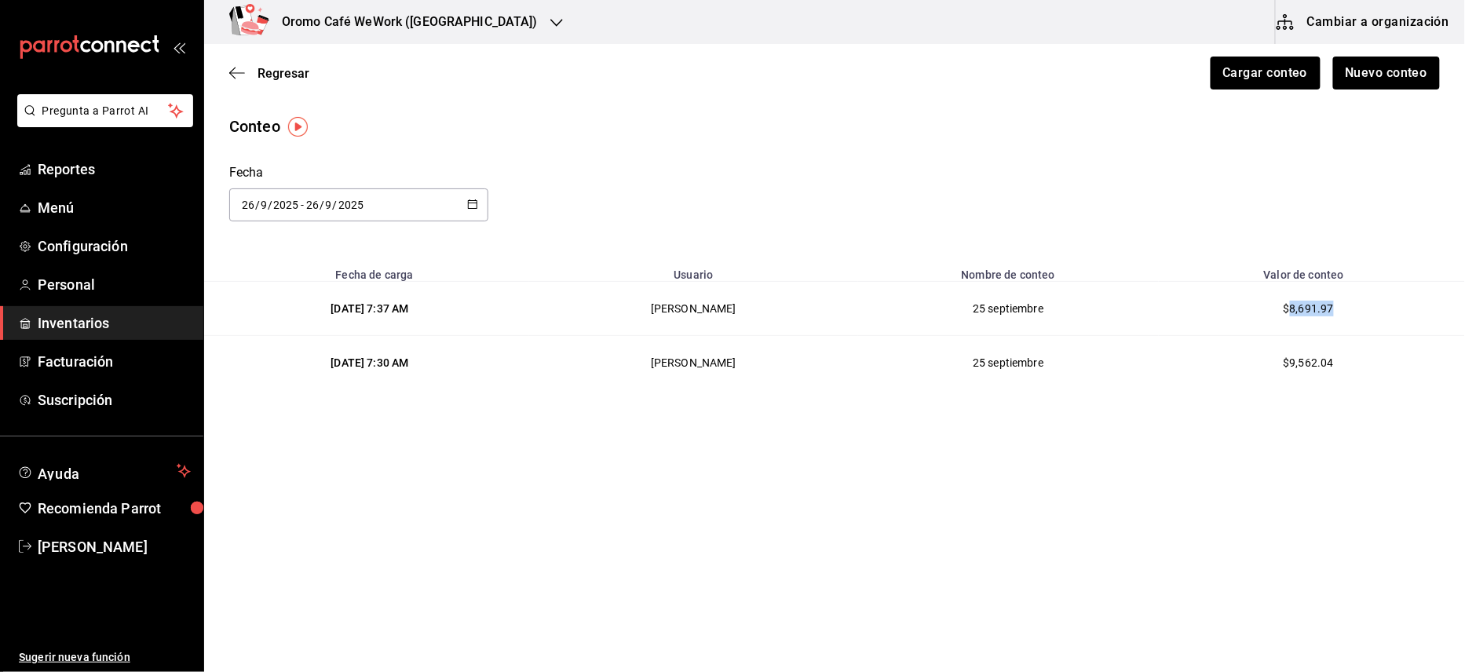
drag, startPoint x: 1298, startPoint y: 311, endPoint x: 1345, endPoint y: 308, distance: 47.9
click at [1345, 308] on td "$8,691.97" at bounding box center [1312, 309] width 306 height 54
copy span "8,691.97"
click at [550, 16] on icon "button" at bounding box center [556, 22] width 13 height 13
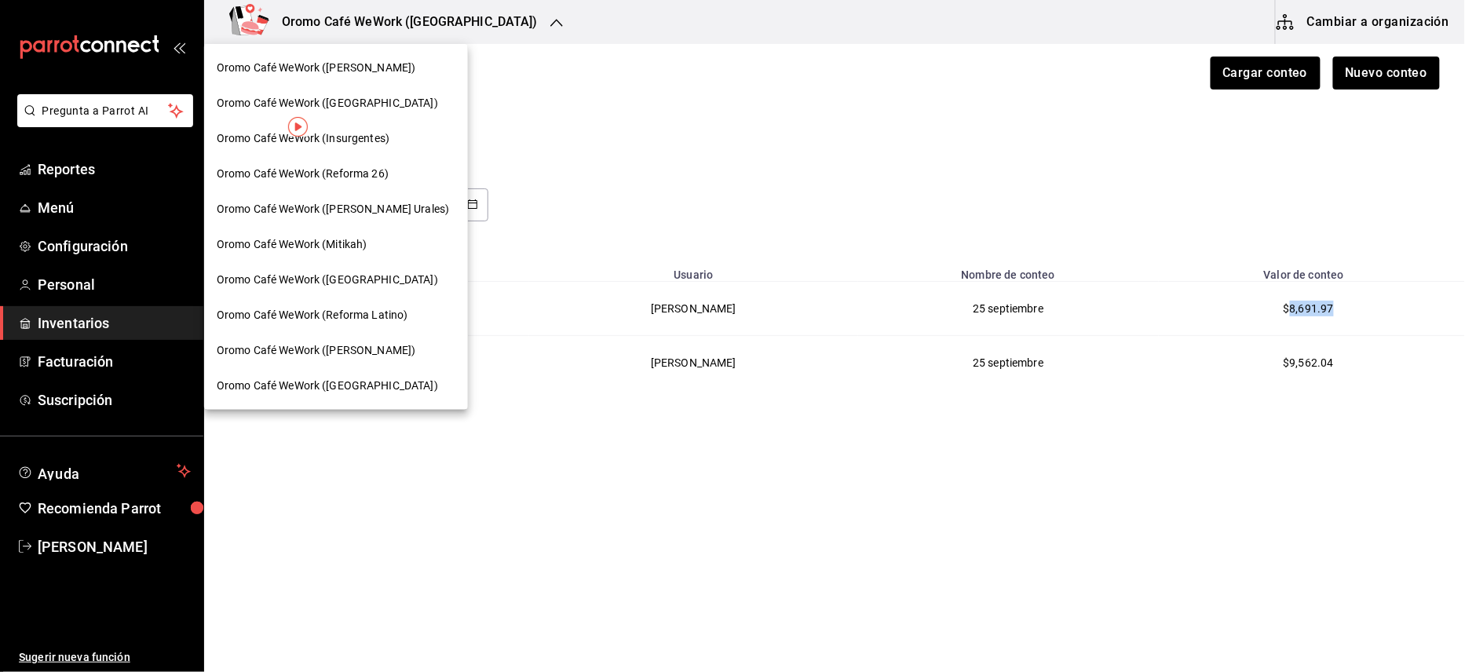
click at [349, 67] on span "Oromo Café WeWork ([PERSON_NAME])" at bounding box center [316, 68] width 199 height 16
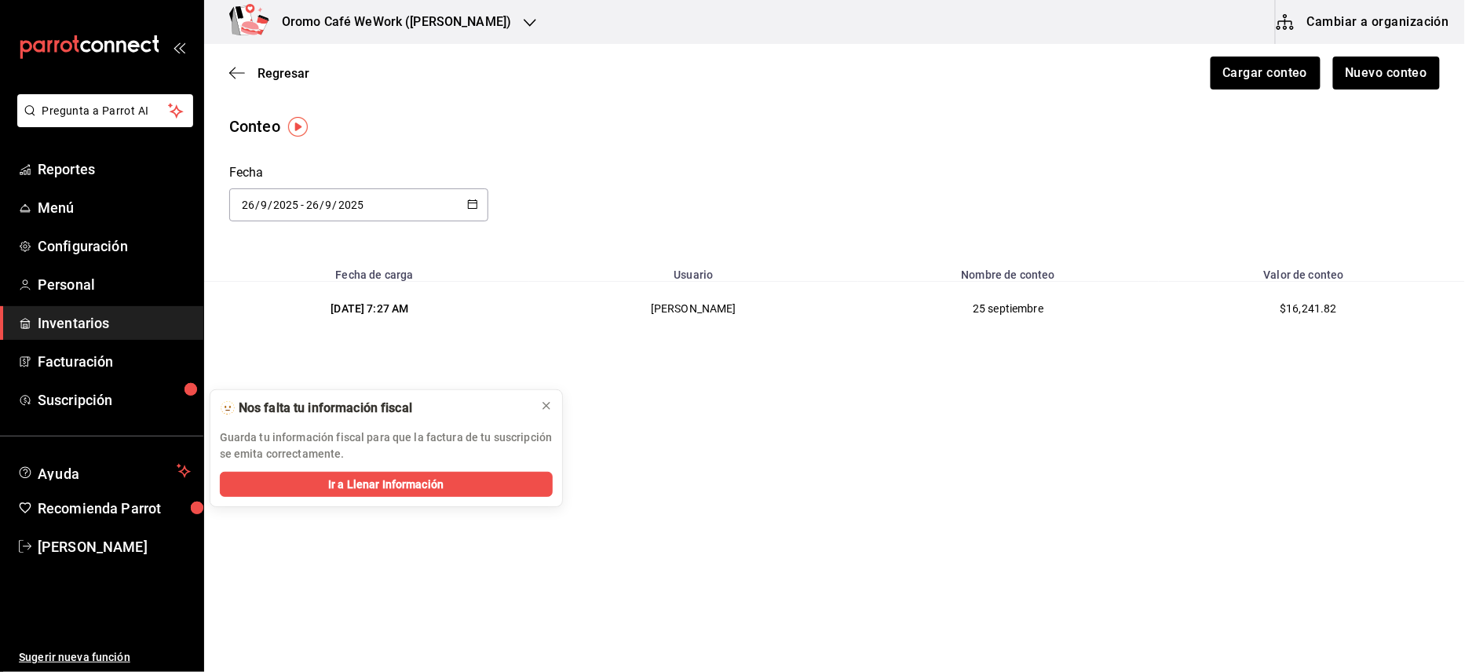
click at [356, 17] on h3 "Oromo Café WeWork ([PERSON_NAME])" at bounding box center [390, 22] width 242 height 19
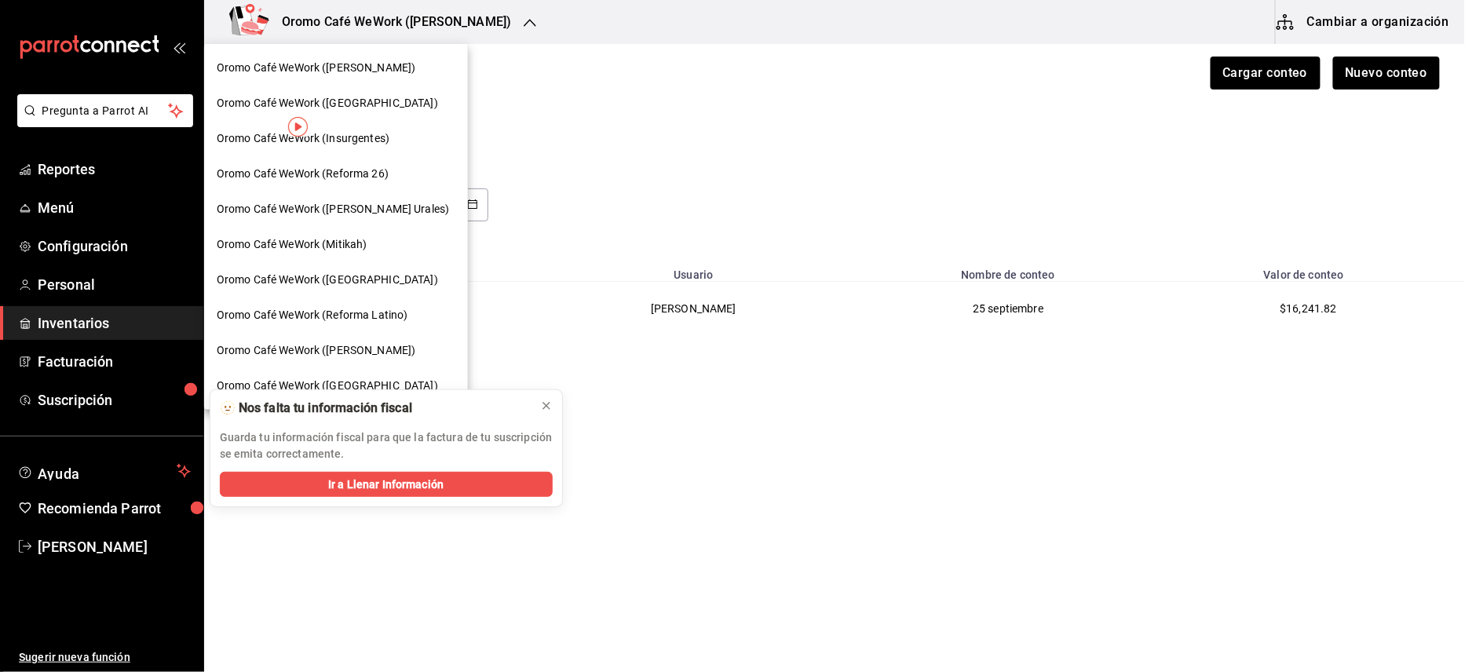
click at [371, 144] on span "Oromo Café WeWork (Insurgentes)" at bounding box center [303, 138] width 173 height 16
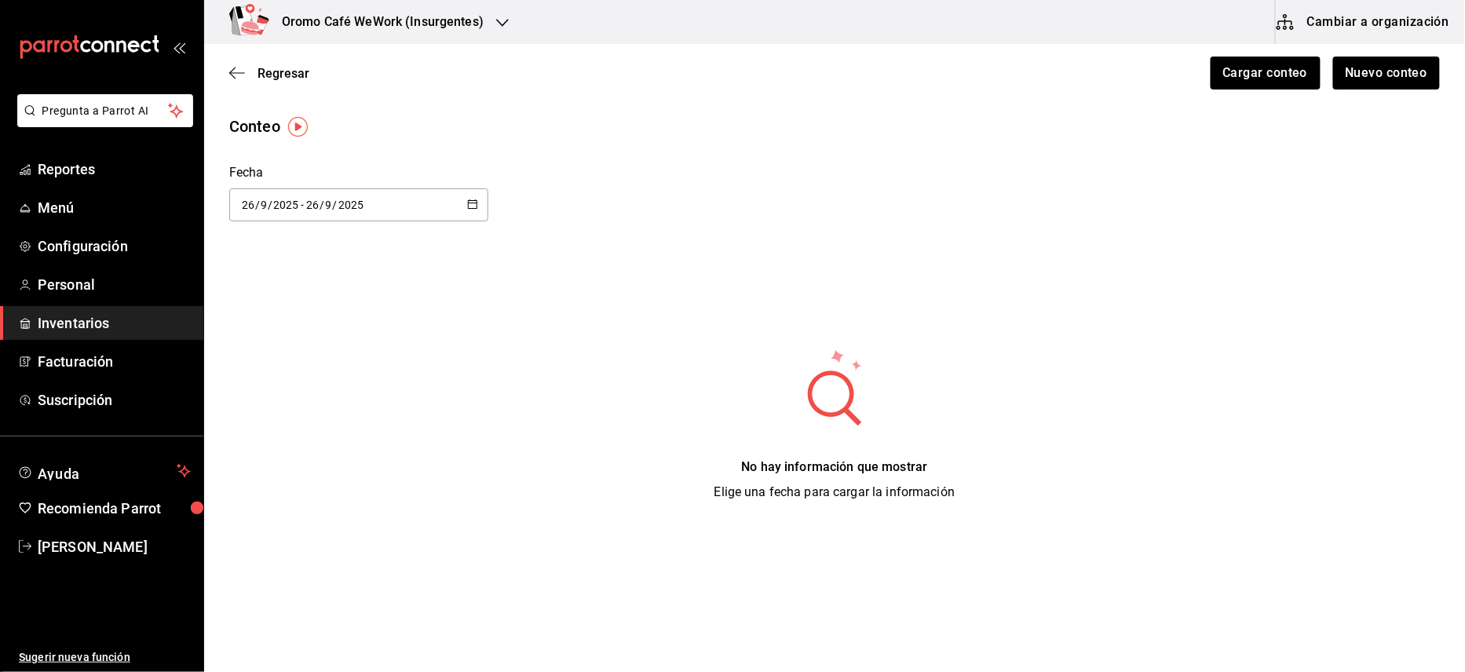
click at [403, 19] on h3 "Oromo Café WeWork (Insurgentes)" at bounding box center [376, 22] width 214 height 19
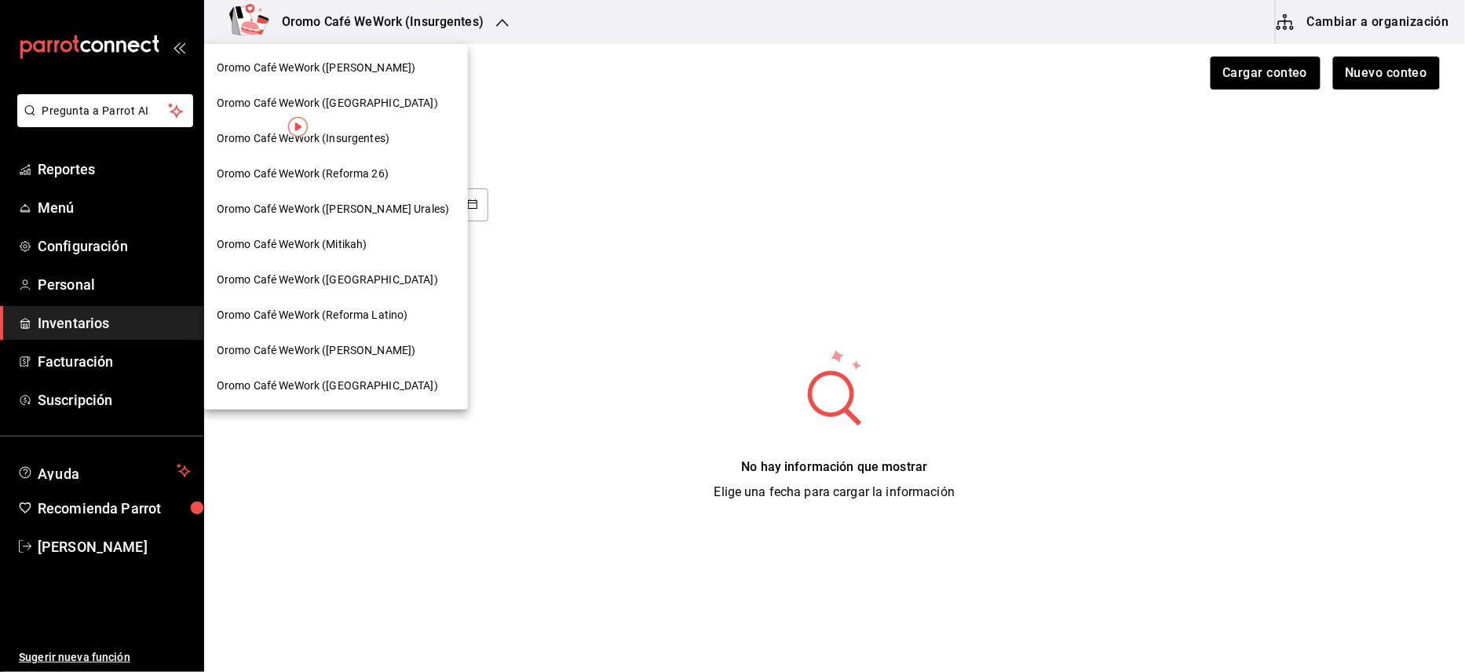
click at [353, 64] on span "Oromo Café WeWork ([PERSON_NAME])" at bounding box center [316, 68] width 199 height 16
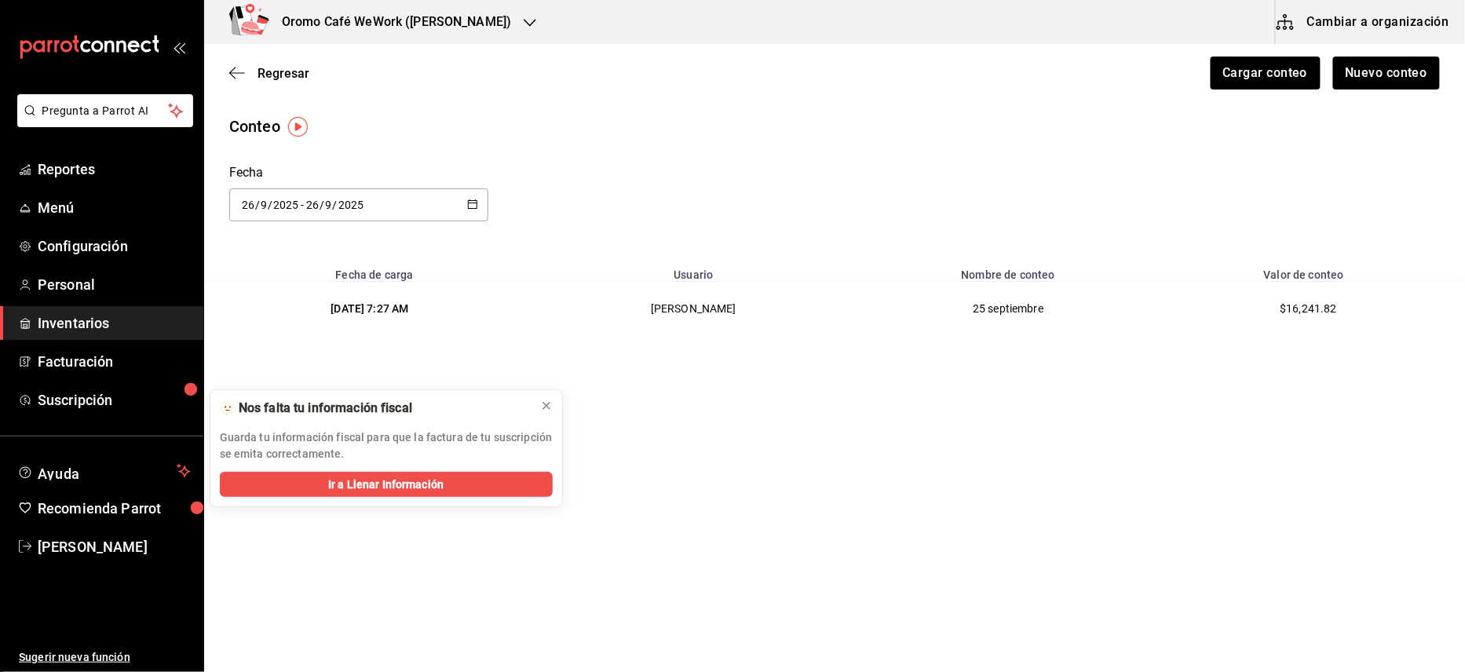
click at [500, 28] on h3 "Oromo Café WeWork ([PERSON_NAME])" at bounding box center [390, 22] width 242 height 19
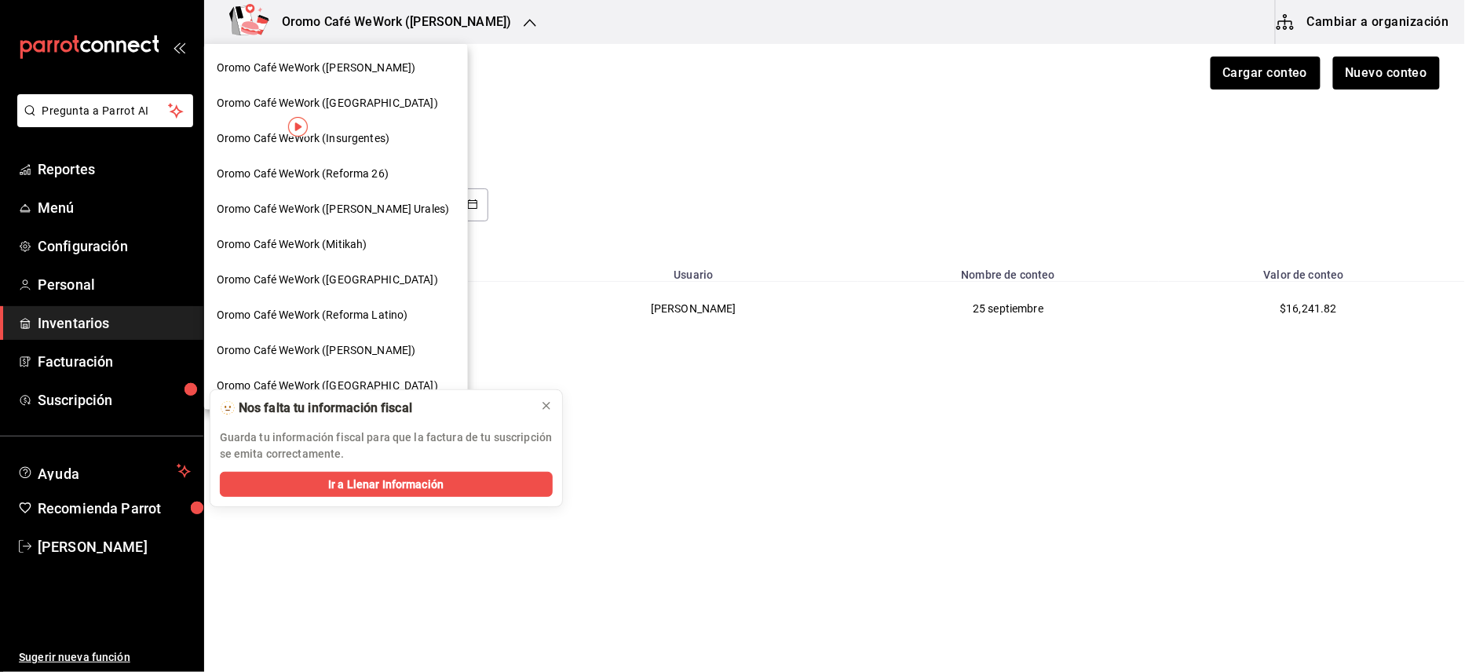
click at [370, 344] on span "Oromo Café WeWork ([PERSON_NAME])" at bounding box center [316, 350] width 199 height 16
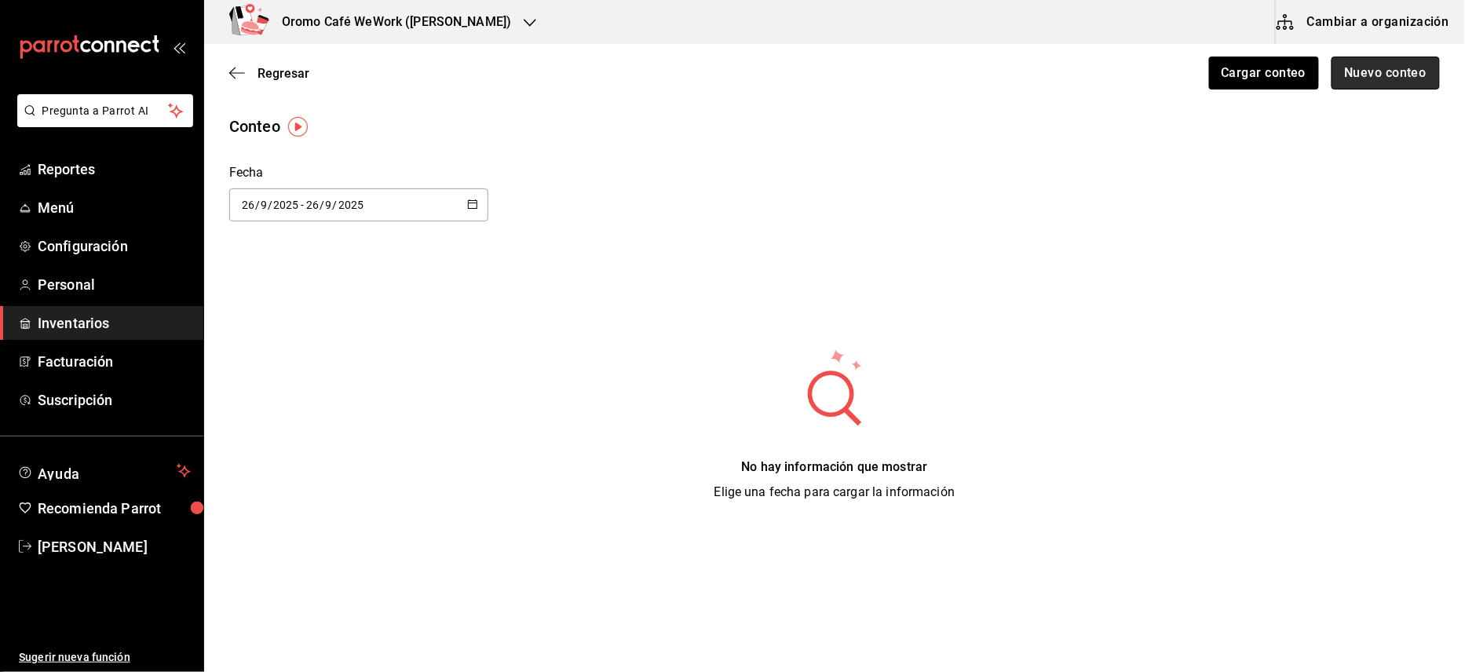
click at [1367, 67] on button "Nuevo conteo" at bounding box center [1385, 73] width 109 height 33
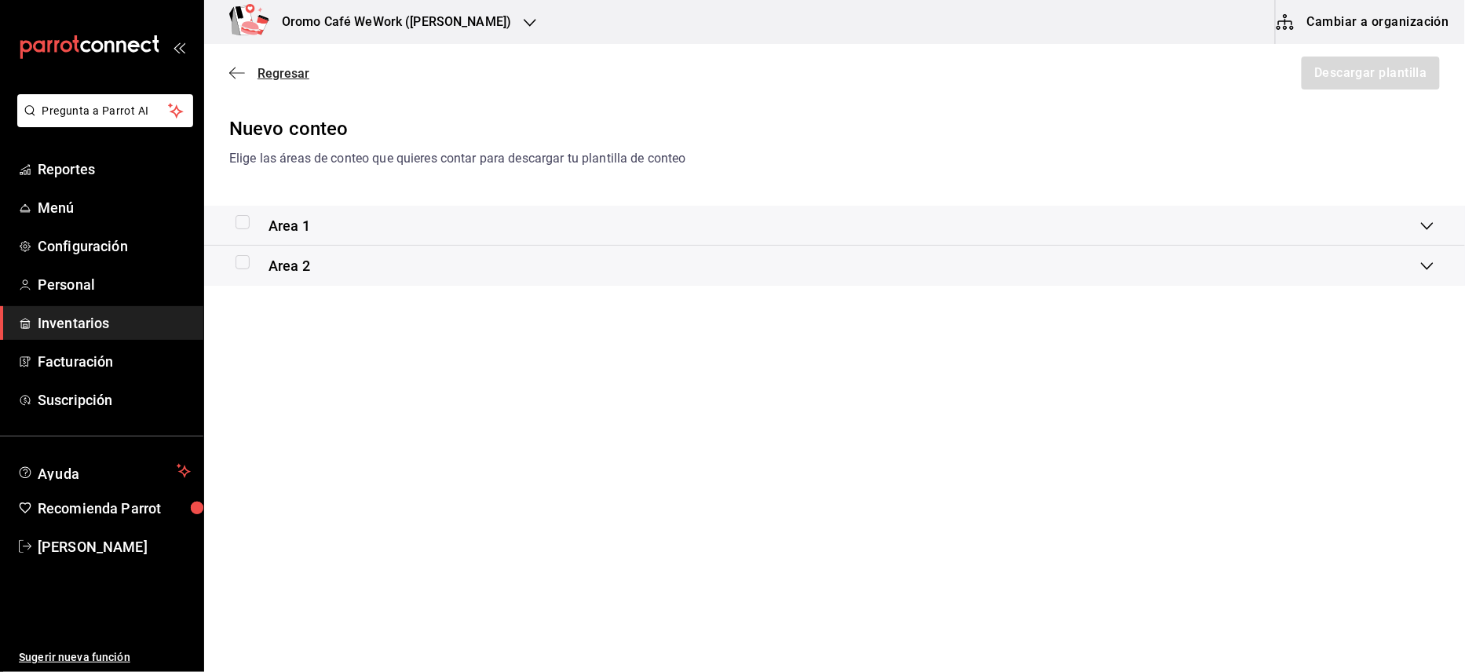
click at [239, 75] on icon "button" at bounding box center [237, 73] width 16 height 14
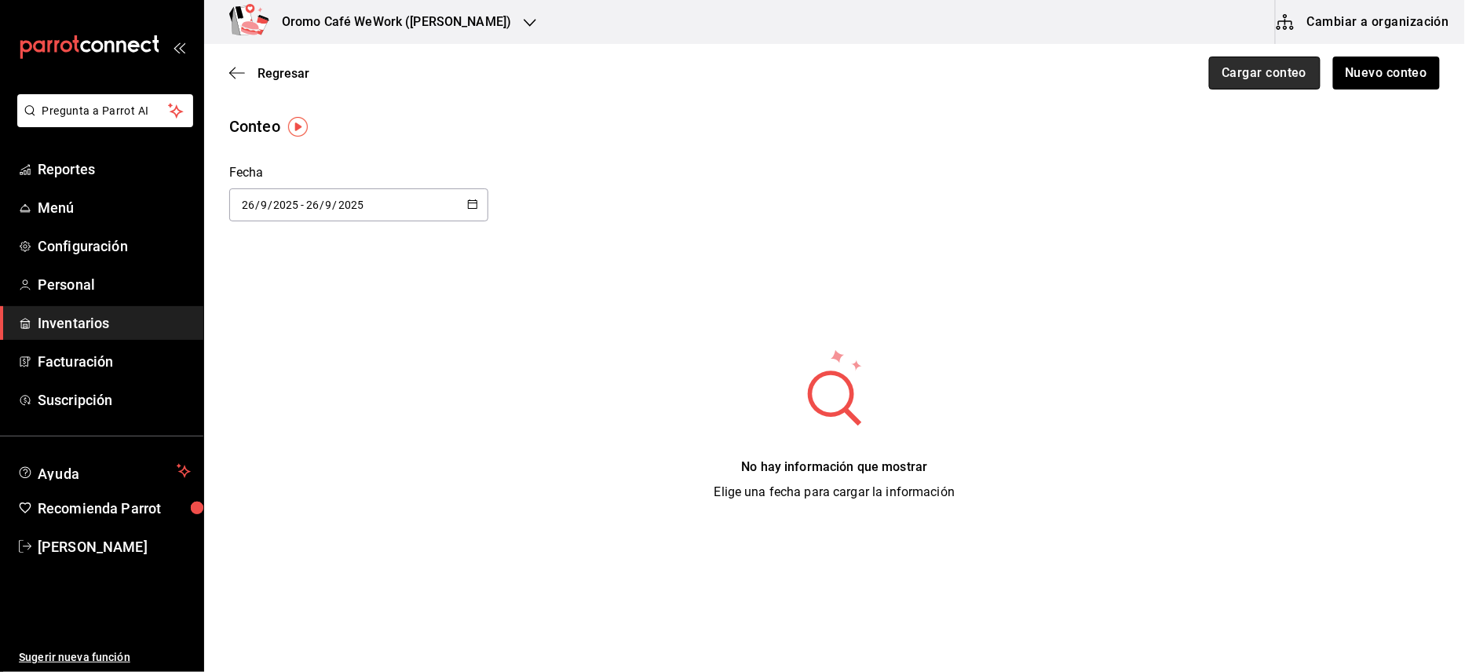
click at [1257, 82] on button "Cargar conteo" at bounding box center [1264, 73] width 111 height 33
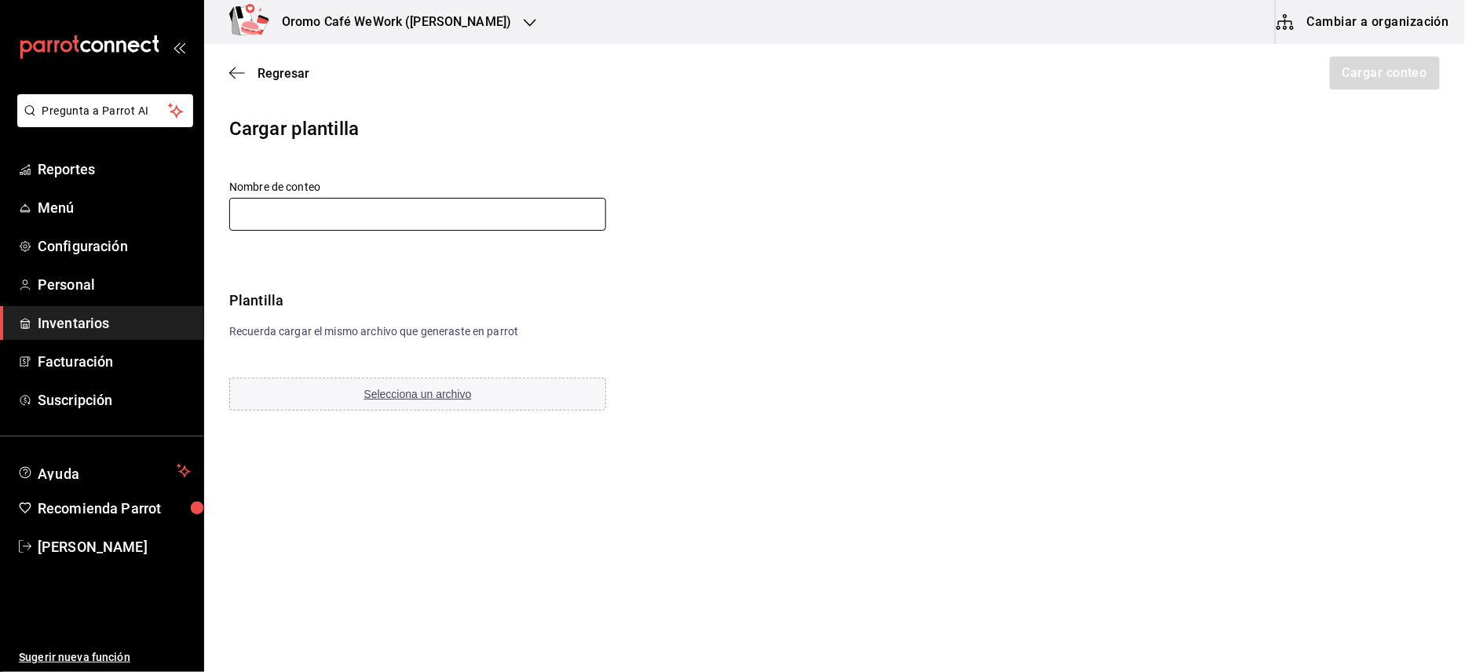
click at [408, 209] on input "text" at bounding box center [417, 214] width 377 height 33
type input "25 septiembre"
click at [400, 396] on span "Selecciona un archivo" at bounding box center [418, 394] width 108 height 13
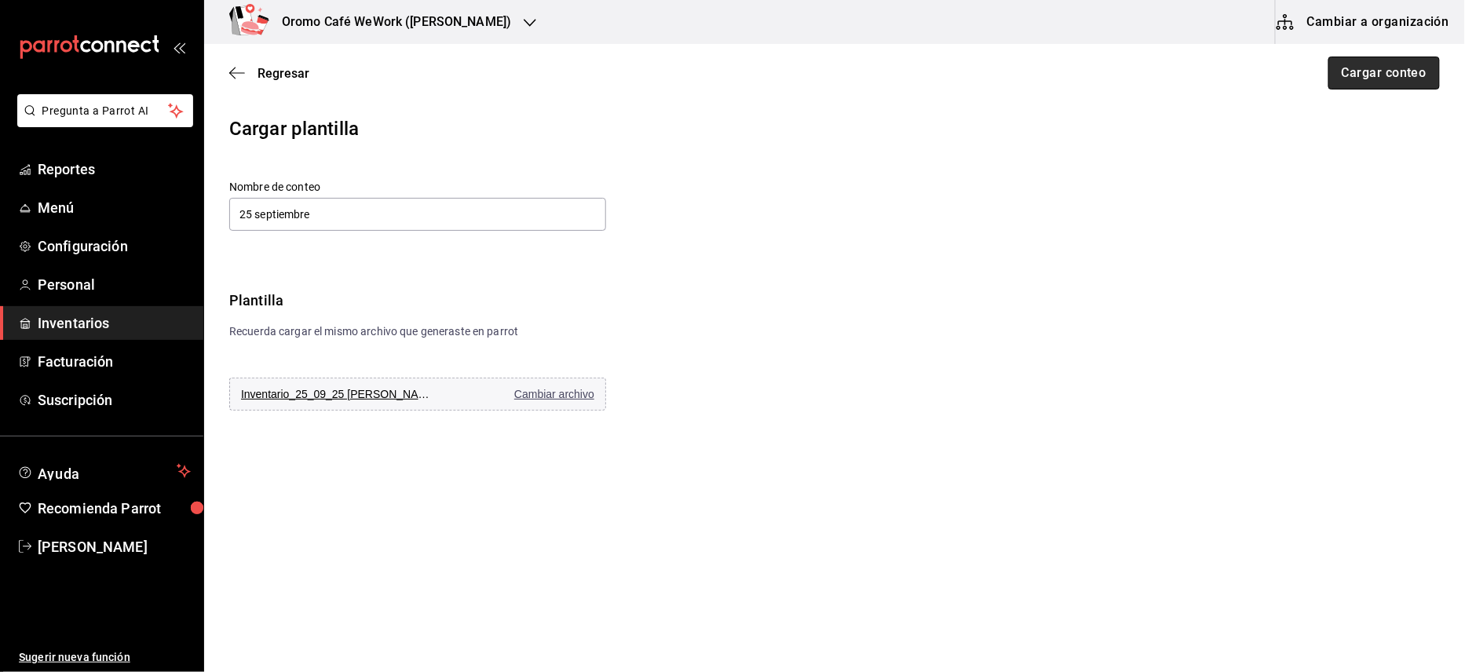
click at [1363, 80] on button "Cargar conteo" at bounding box center [1383, 73] width 111 height 33
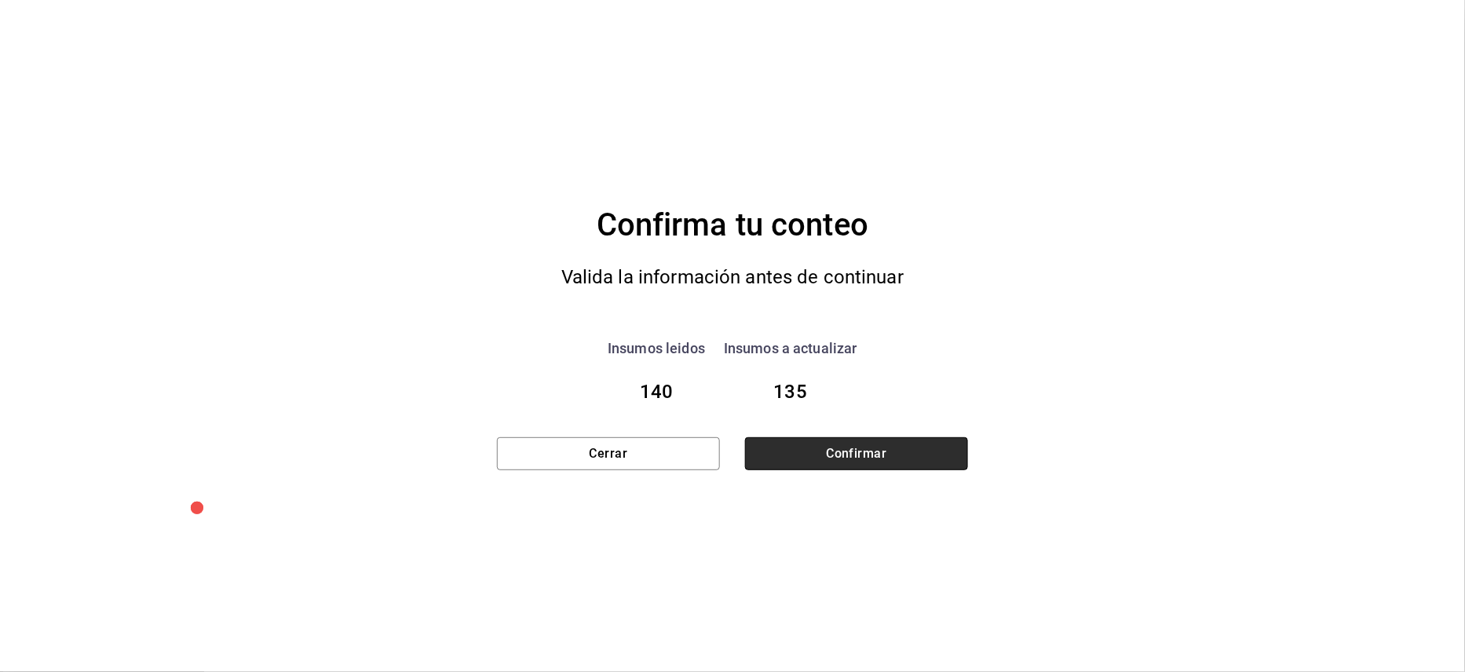
click at [813, 463] on button "Confirmar" at bounding box center [856, 453] width 223 height 33
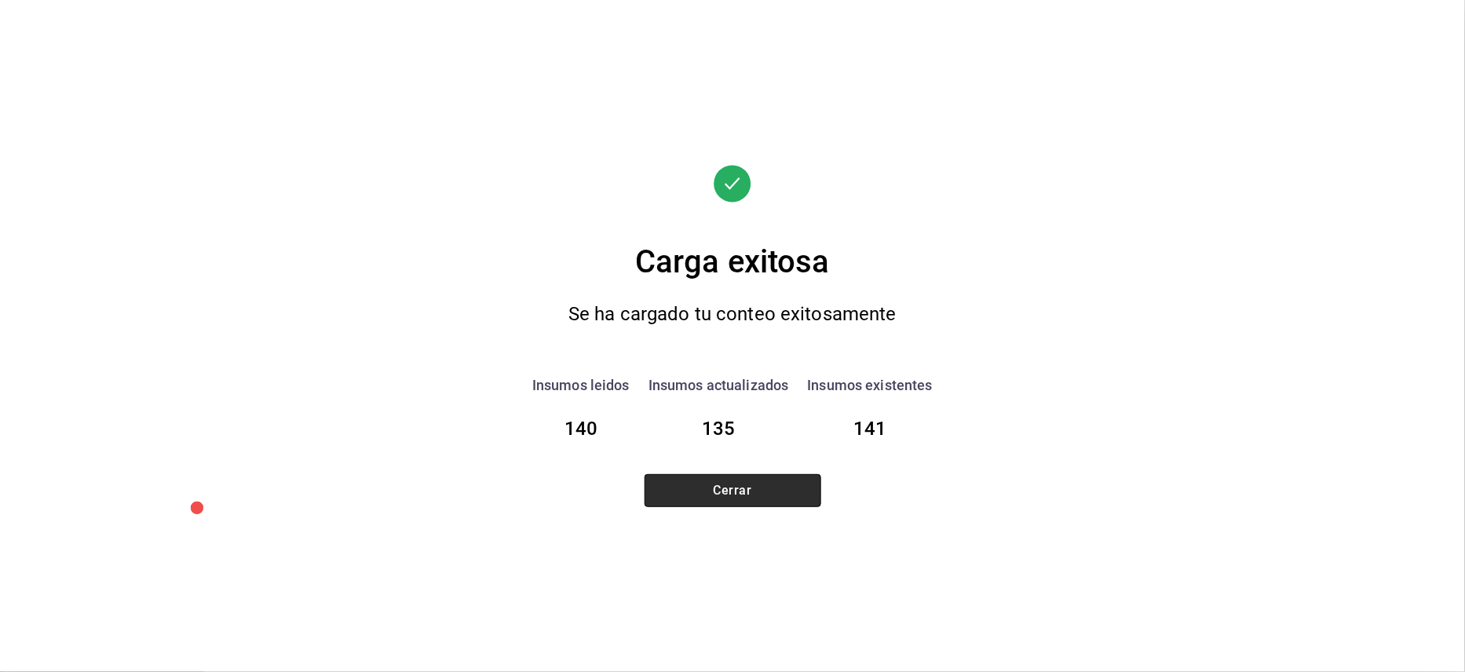
click at [757, 493] on button "Cerrar" at bounding box center [732, 490] width 177 height 33
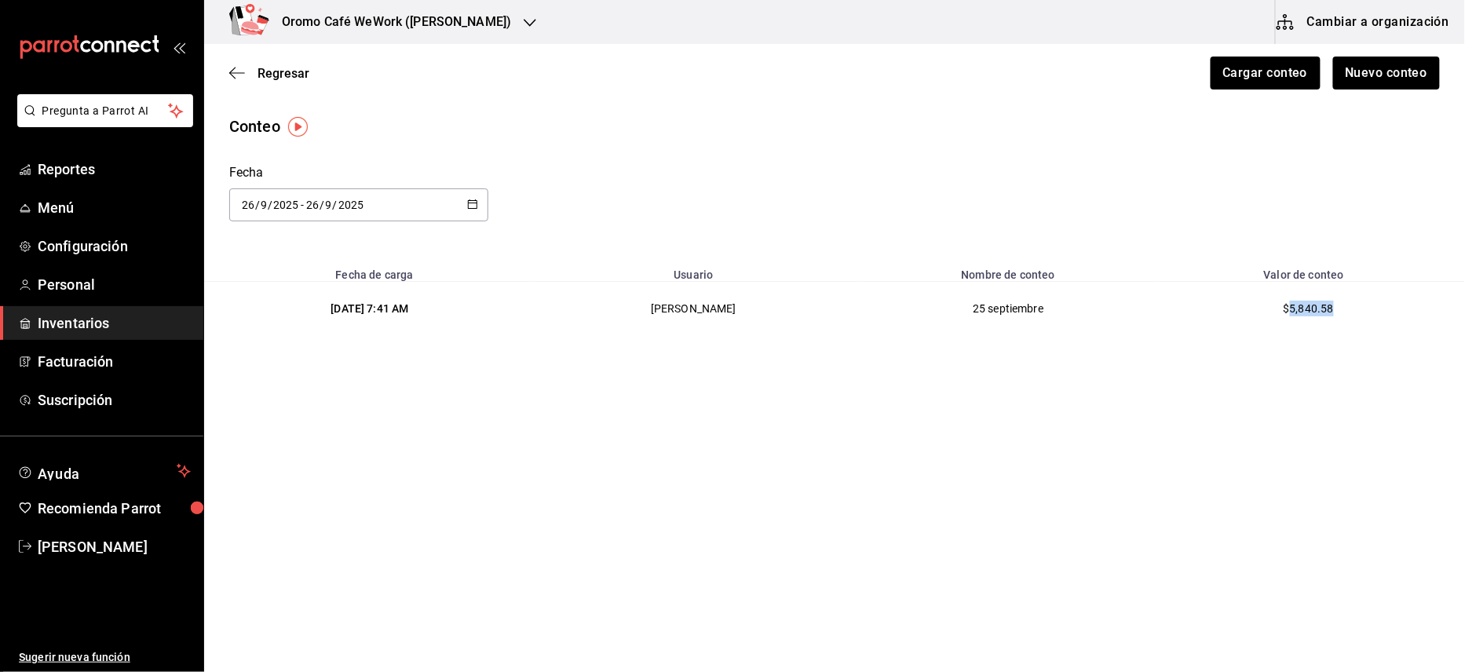
drag, startPoint x: 1295, startPoint y: 305, endPoint x: 1347, endPoint y: 305, distance: 51.8
click at [1347, 305] on td "$5,840.58" at bounding box center [1312, 309] width 306 height 54
copy span "5,840.58"
click at [528, 24] on div "Oromo Café WeWork ([PERSON_NAME])" at bounding box center [380, 22] width 326 height 44
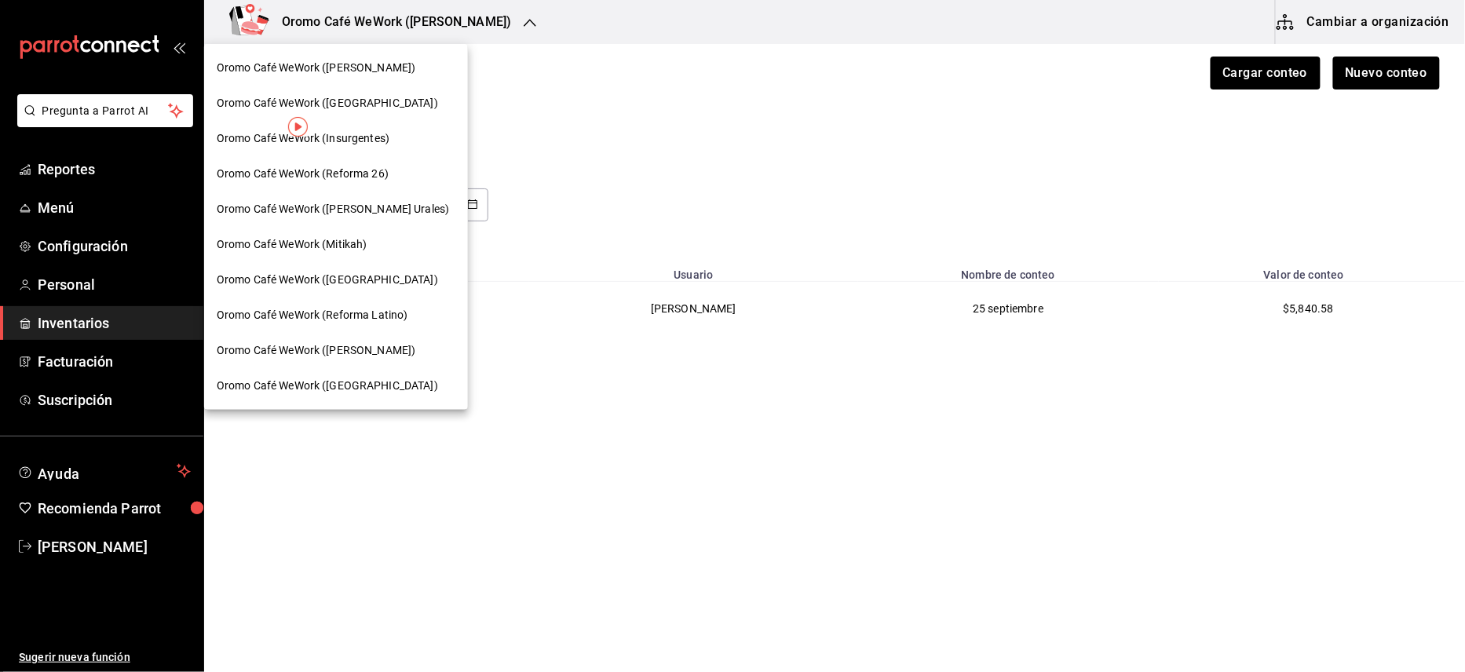
click at [629, 174] on div at bounding box center [732, 336] width 1465 height 672
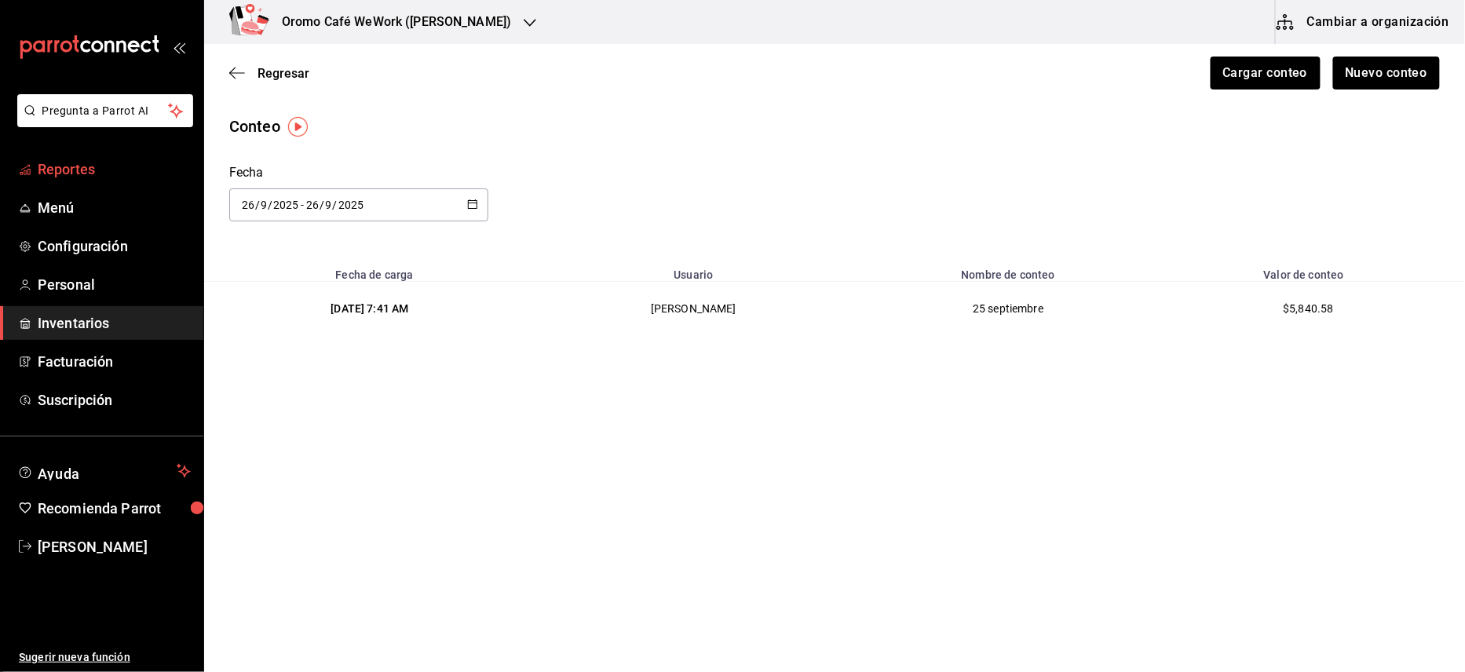
click at [91, 177] on span "Reportes" at bounding box center [114, 169] width 153 height 21
